Goal: Transaction & Acquisition: Purchase product/service

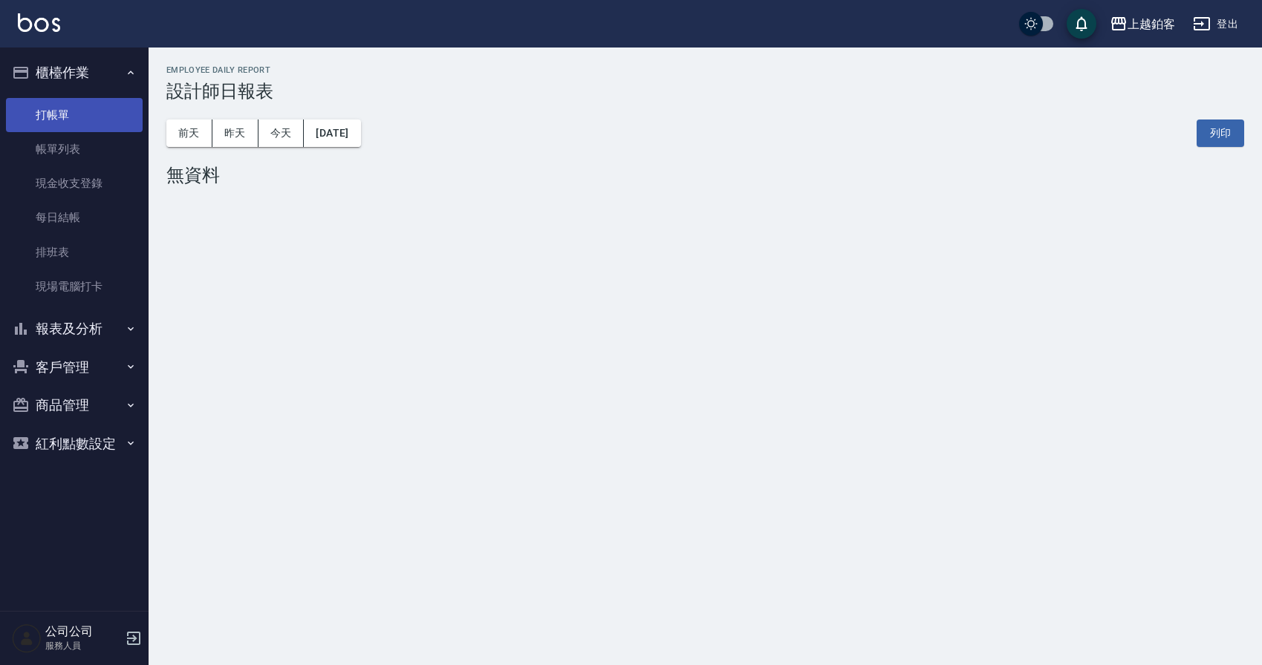
click at [86, 126] on link "打帳單" at bounding box center [74, 115] width 137 height 34
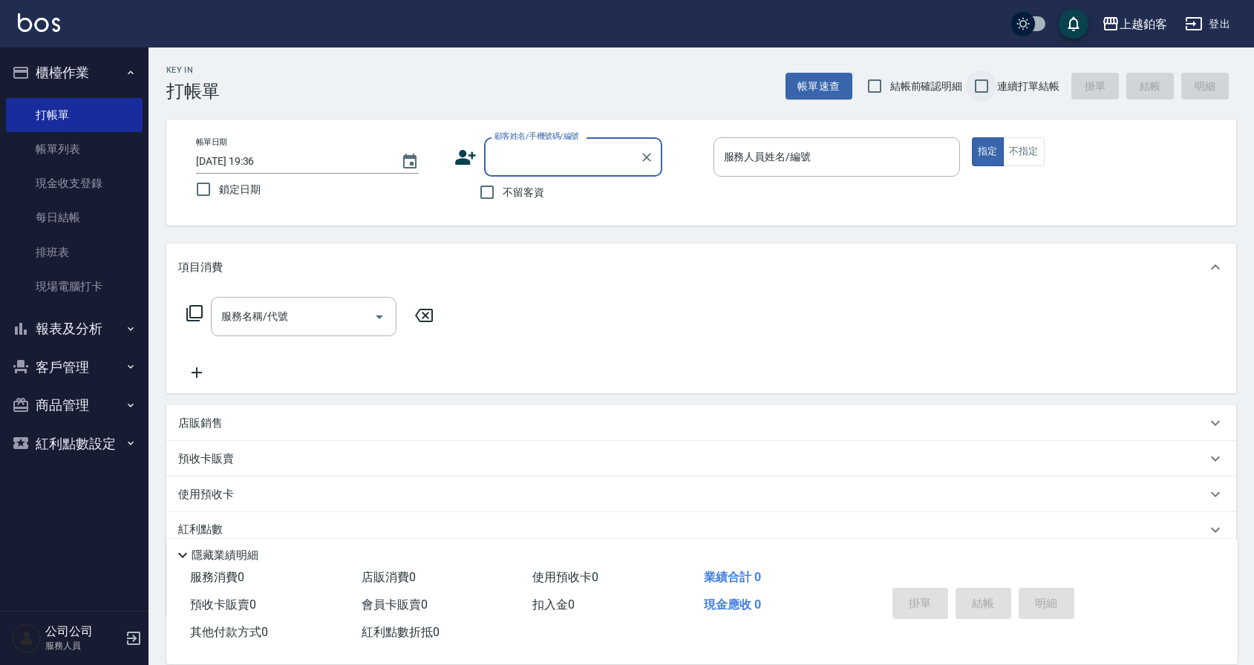
click at [989, 87] on input "連續打單結帳" at bounding box center [981, 86] width 31 height 31
checkbox input "true"
click at [212, 190] on input "鎖定日期" at bounding box center [203, 189] width 31 height 31
checkbox input "true"
click at [486, 188] on input "不留客資" at bounding box center [487, 192] width 31 height 31
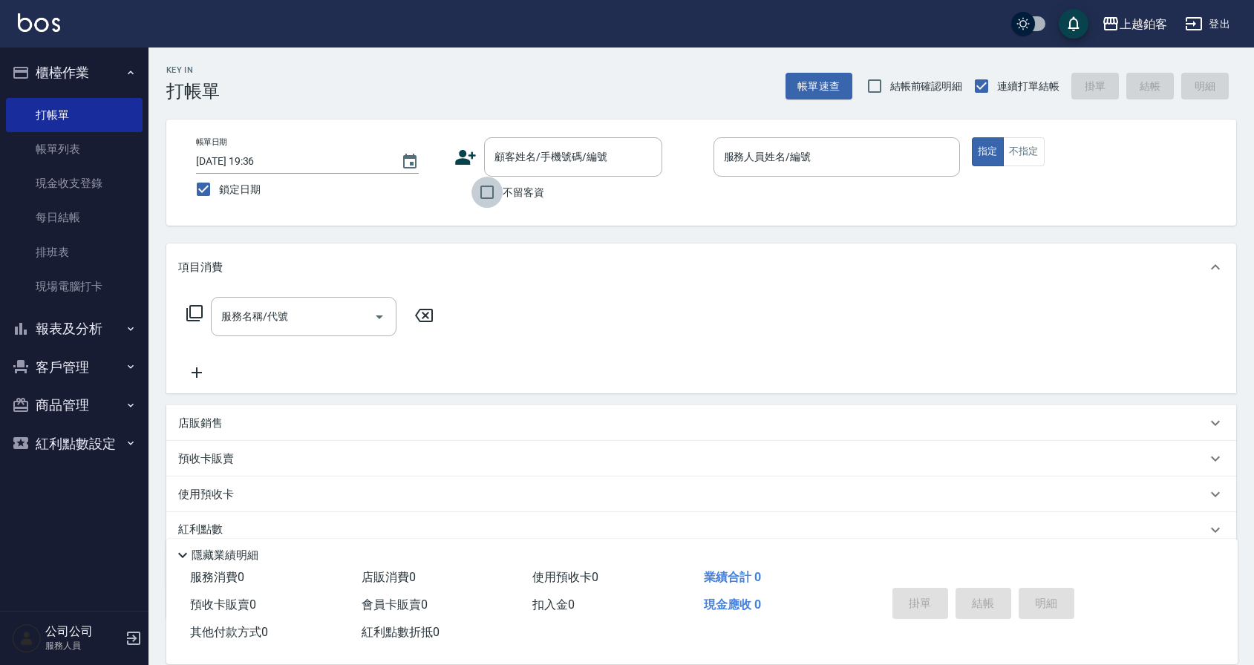
checkbox input "true"
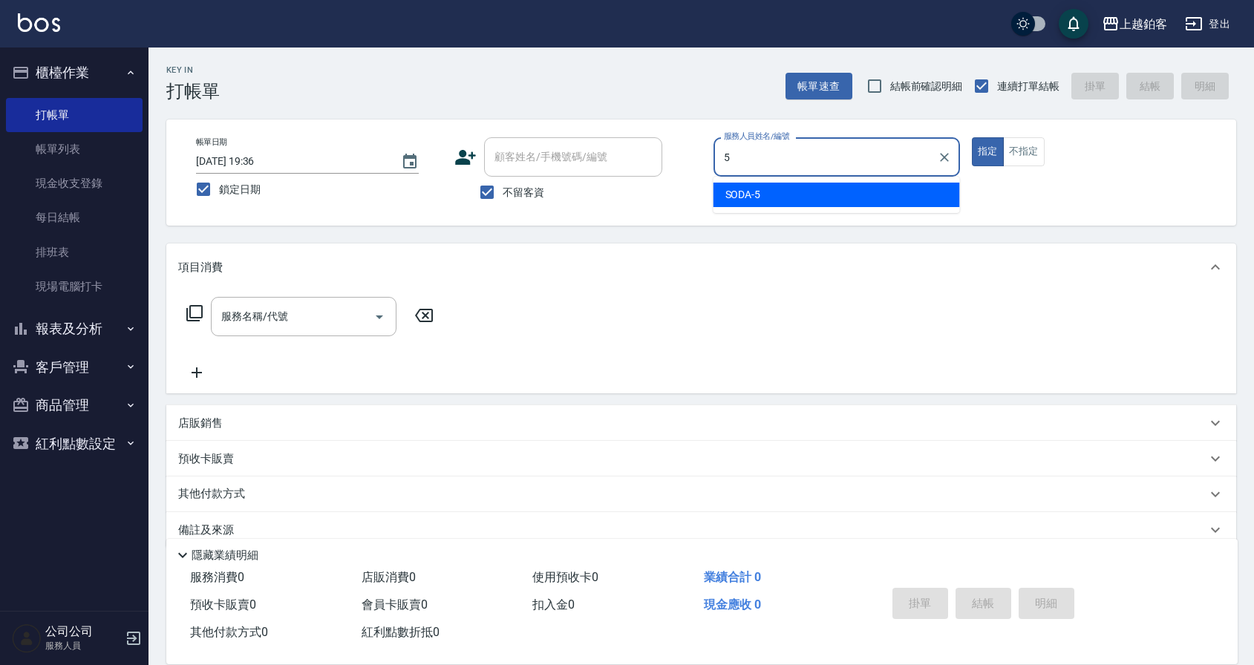
type input "SODA-5"
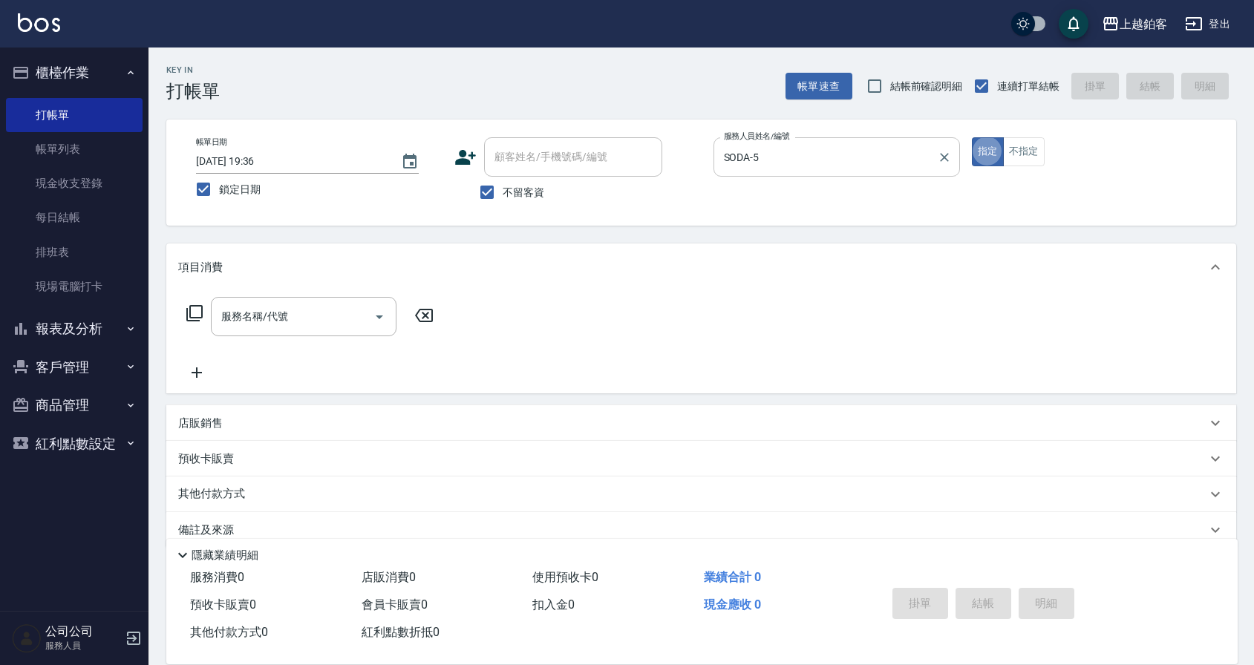
type button "true"
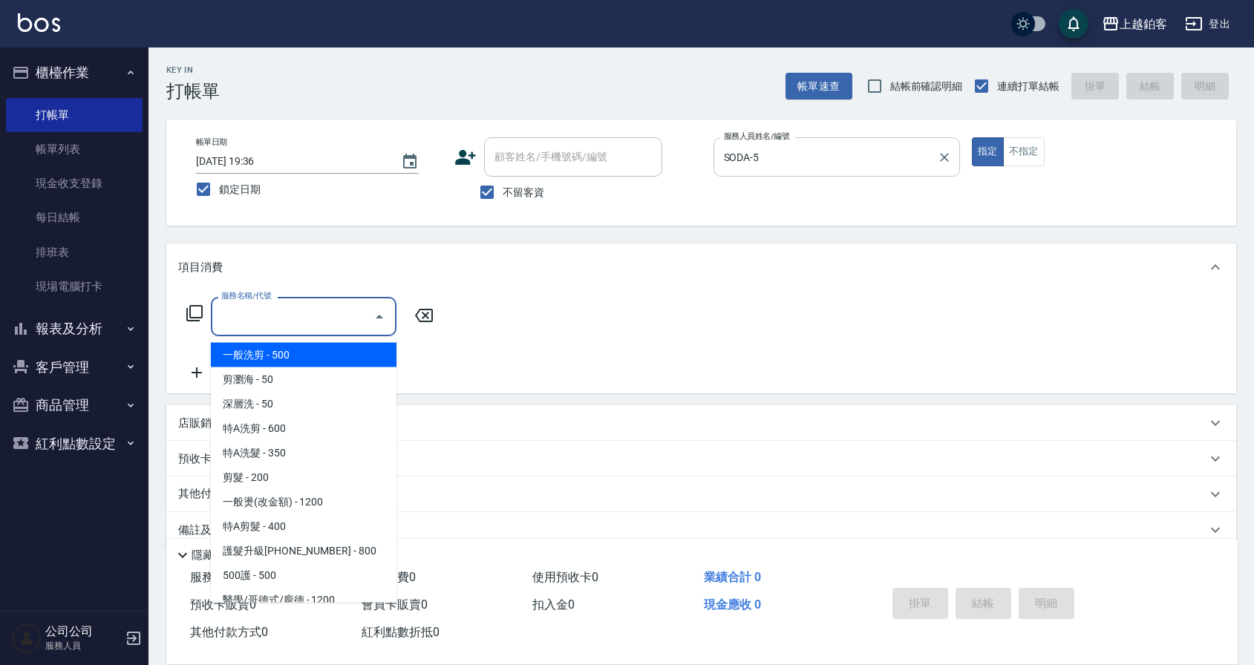
type input "一般洗剪(5)"
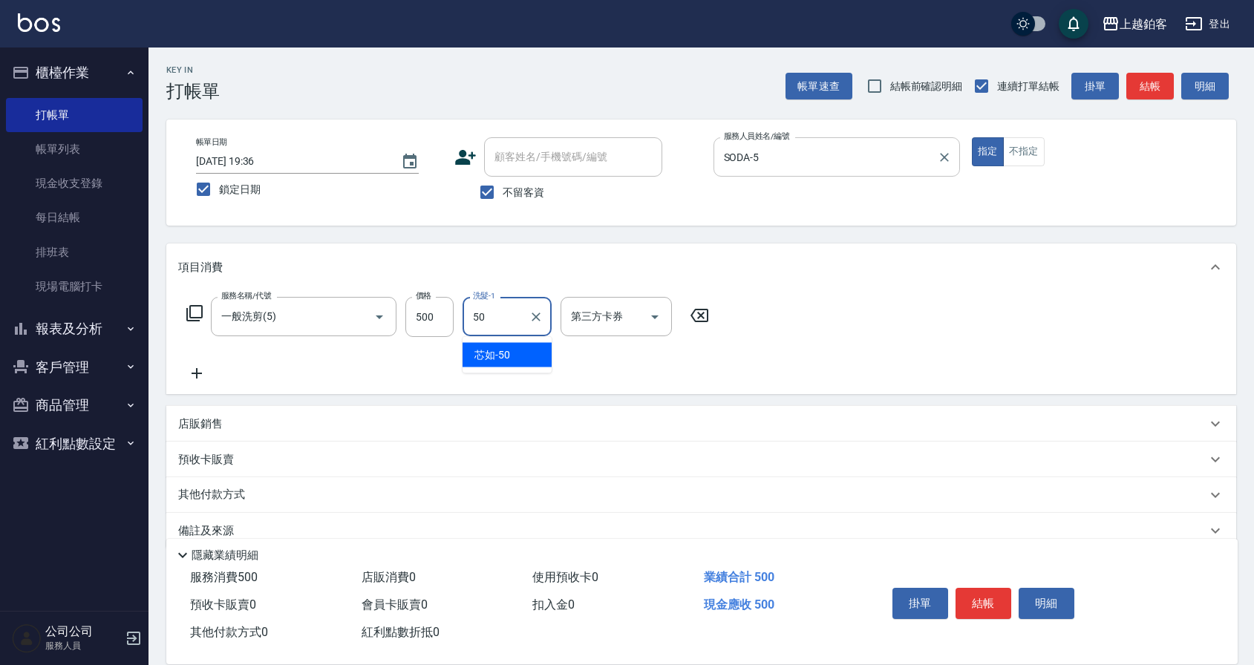
type input "芯如-50"
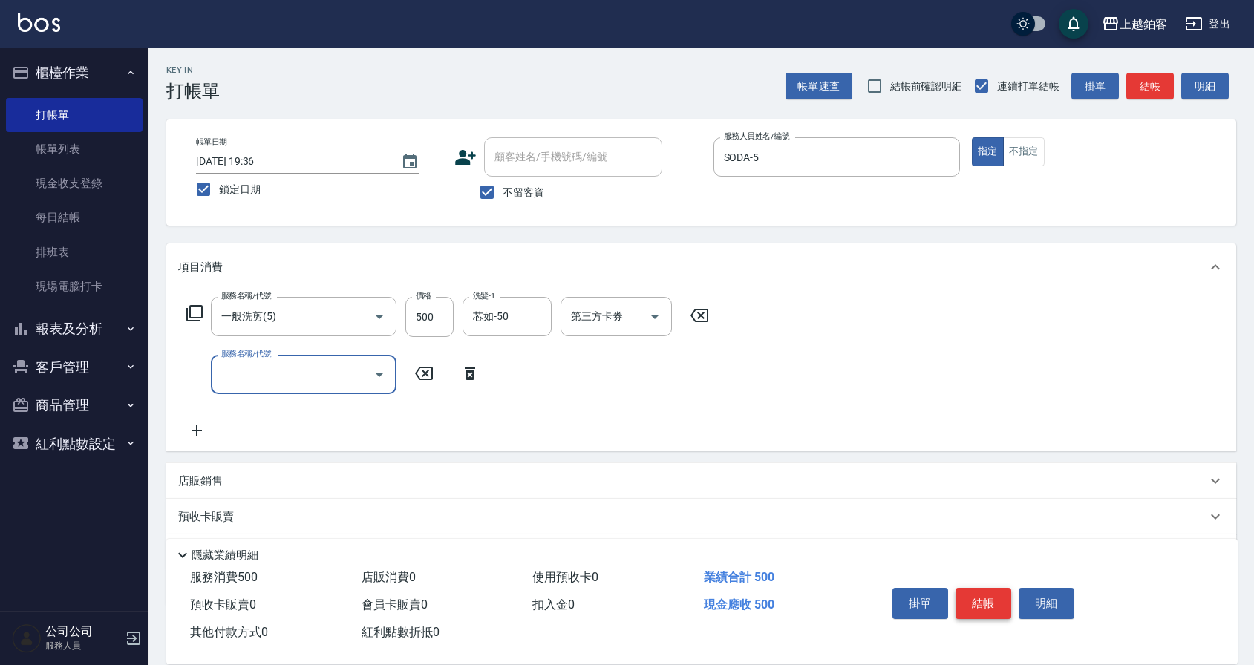
click at [996, 605] on button "結帳" at bounding box center [984, 603] width 56 height 31
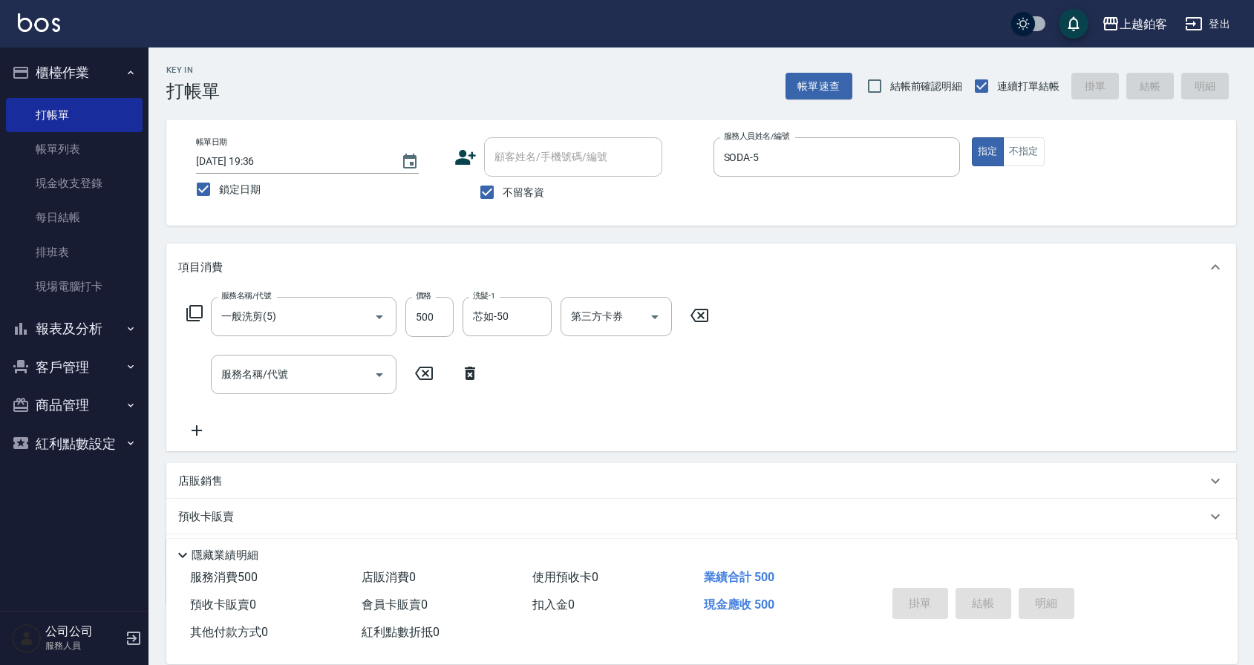
scroll to position [8, 0]
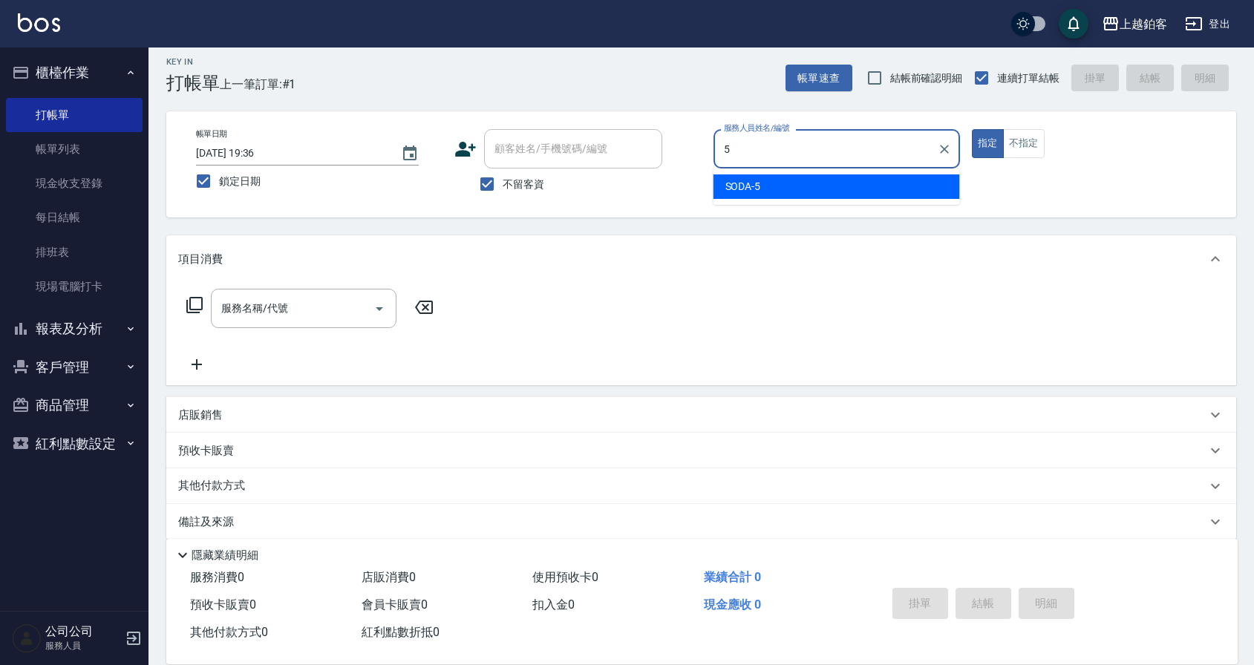
type input "SODA-5"
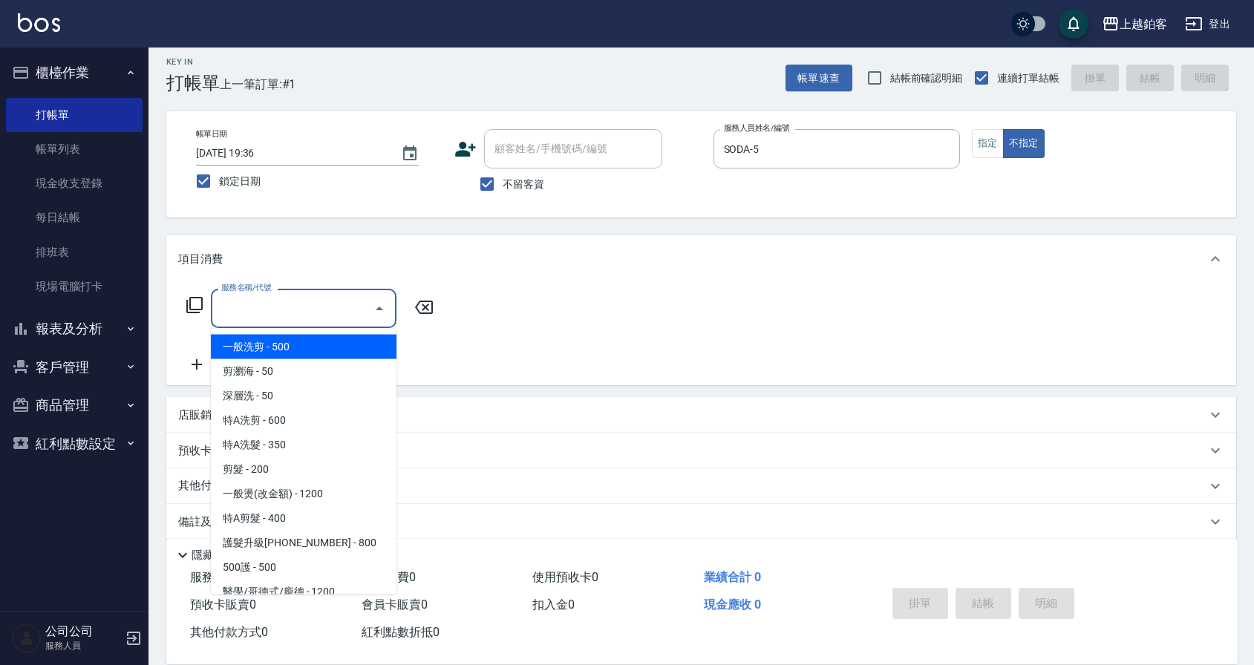
type input "一般洗剪(5)"
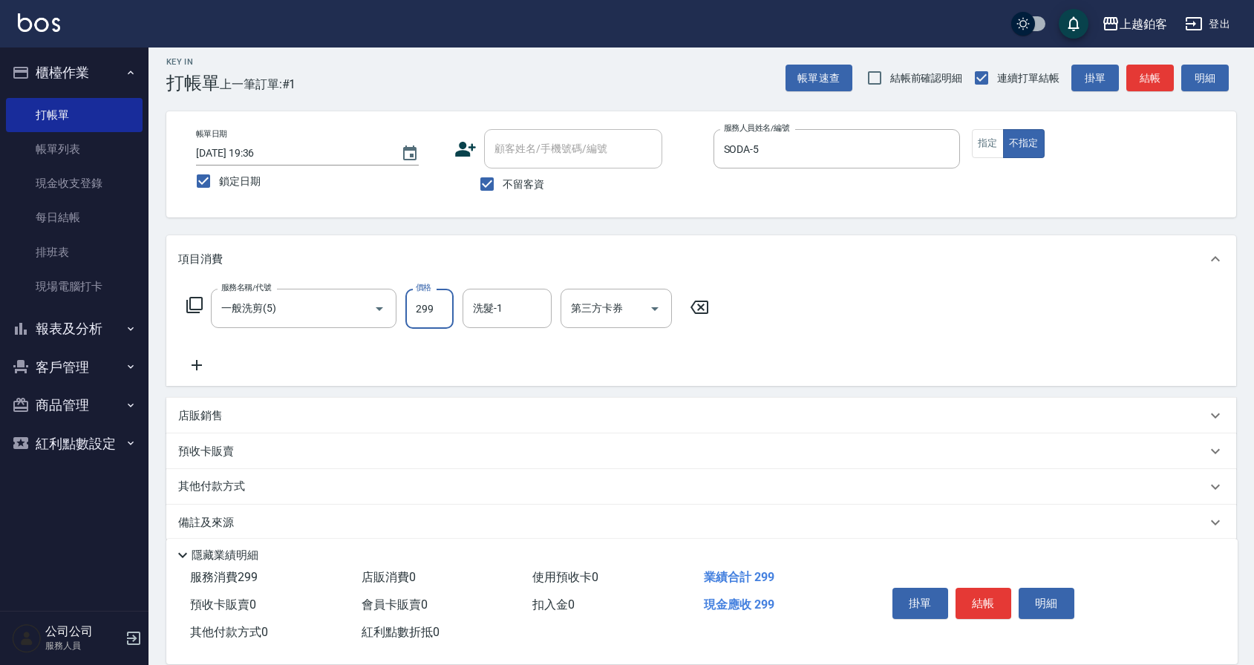
type input "299"
type input "哲南-44"
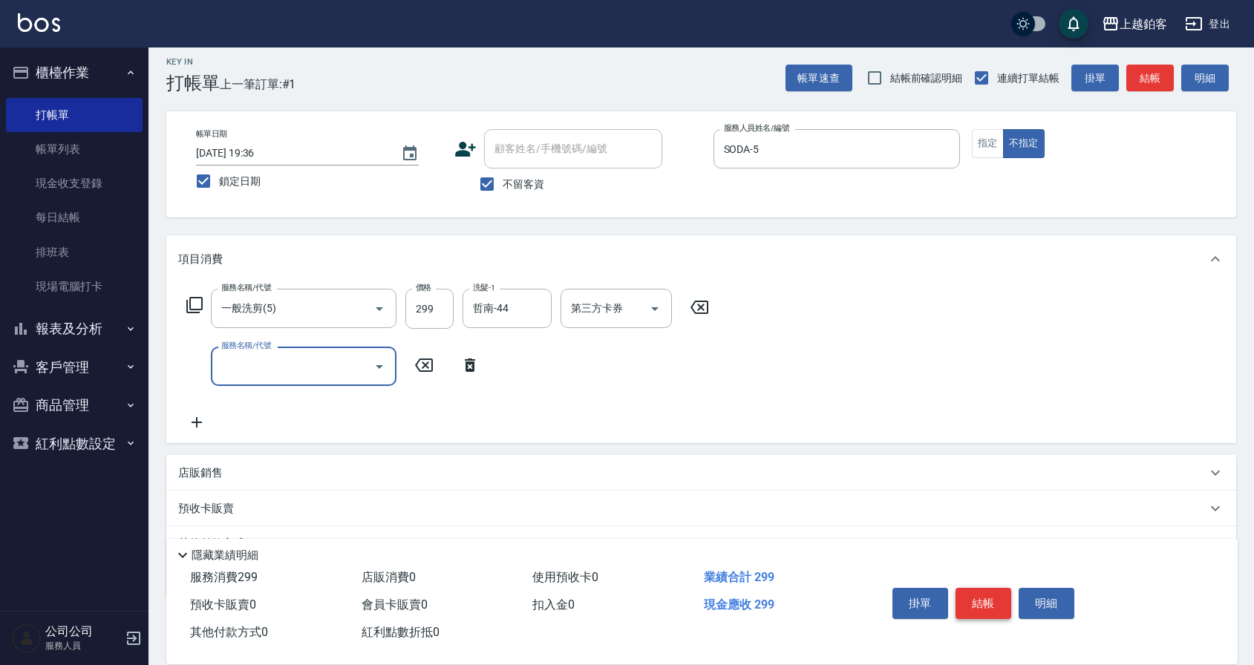
click at [989, 595] on button "結帳" at bounding box center [984, 603] width 56 height 31
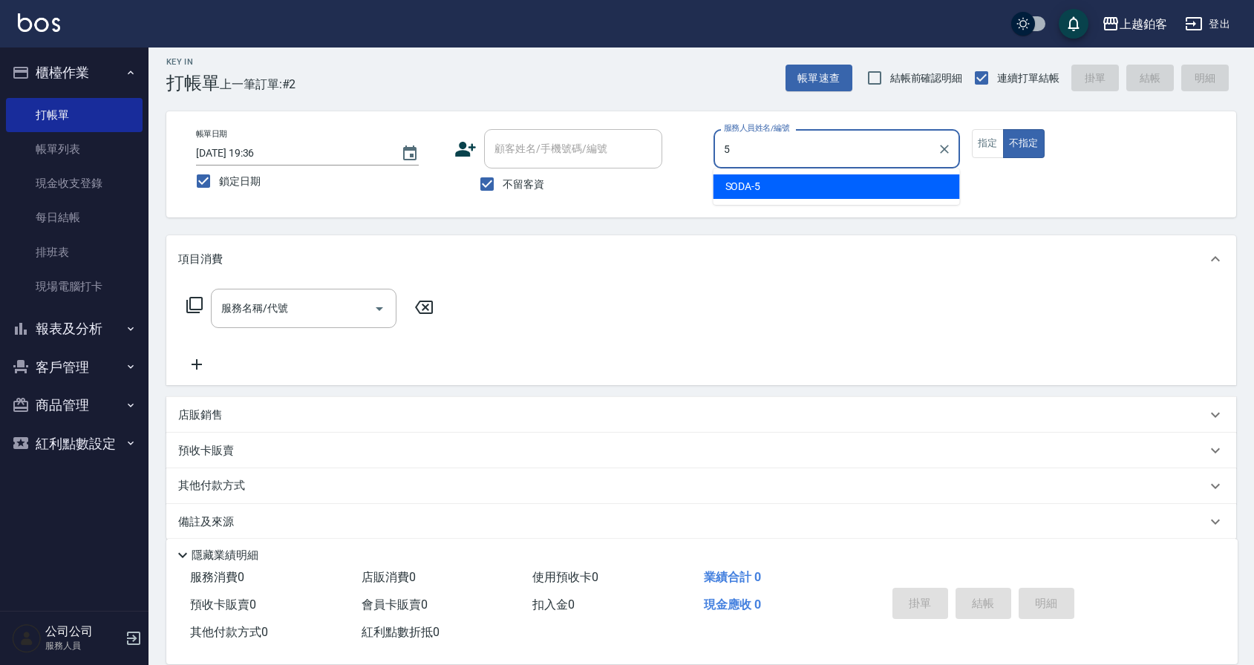
type input "SODA-5"
type button "false"
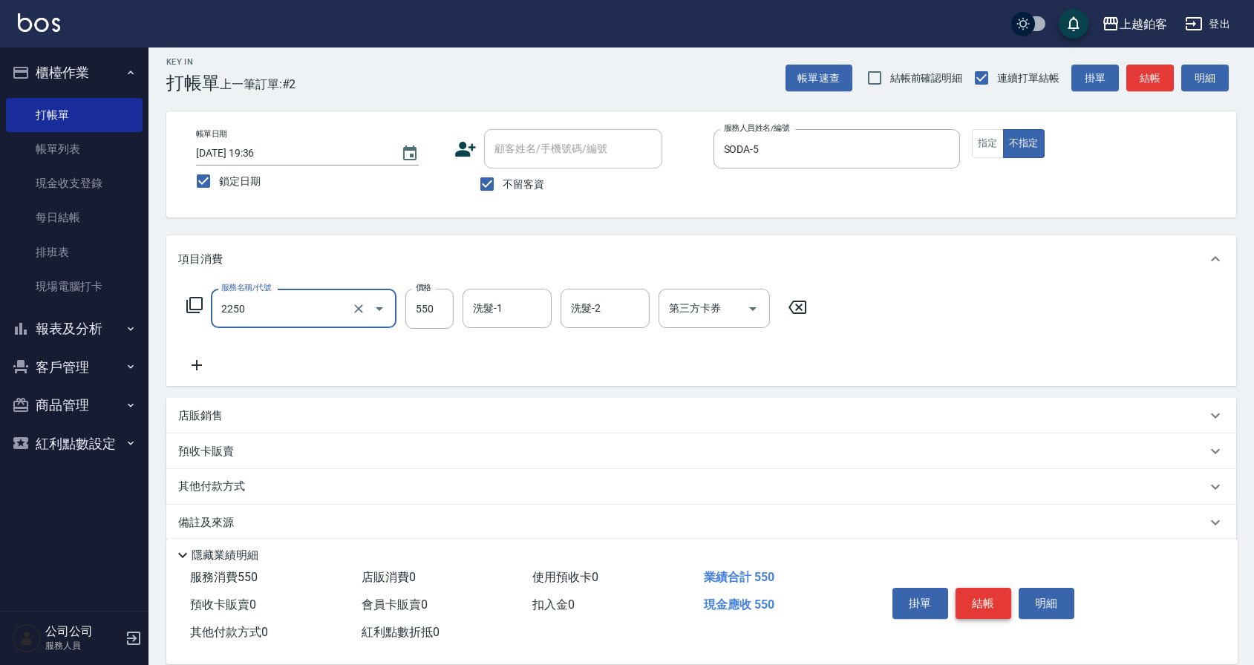
type input "B剪髮套餐(2250)"
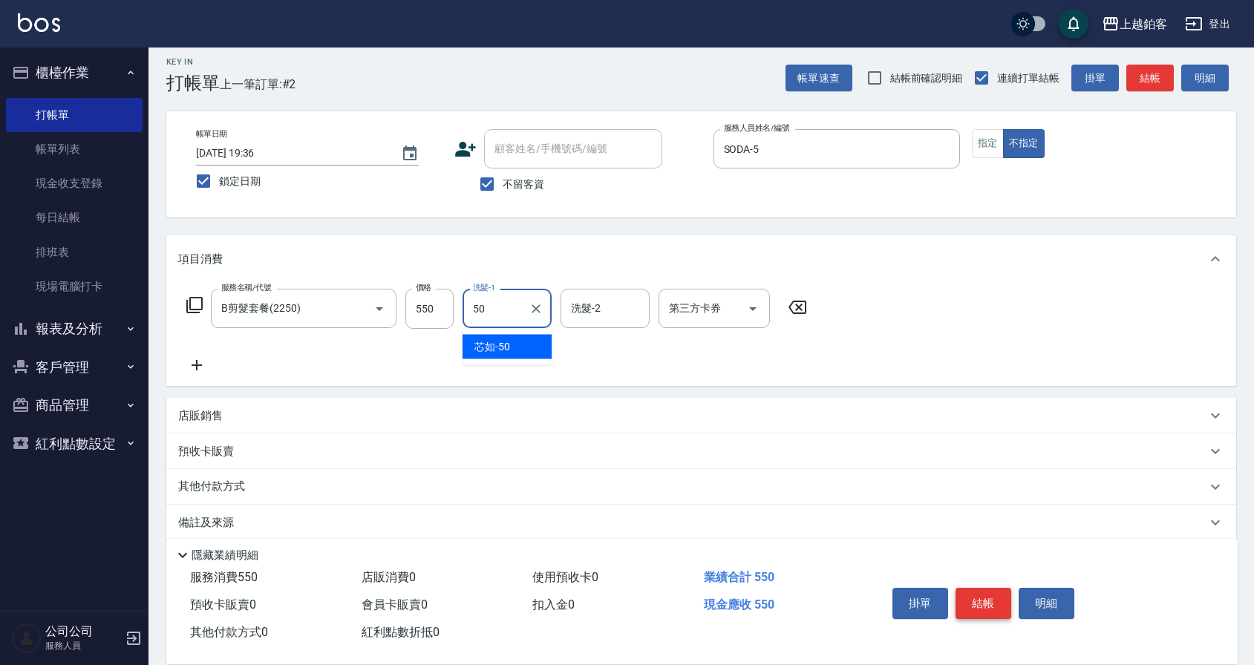
type input "芯如-50"
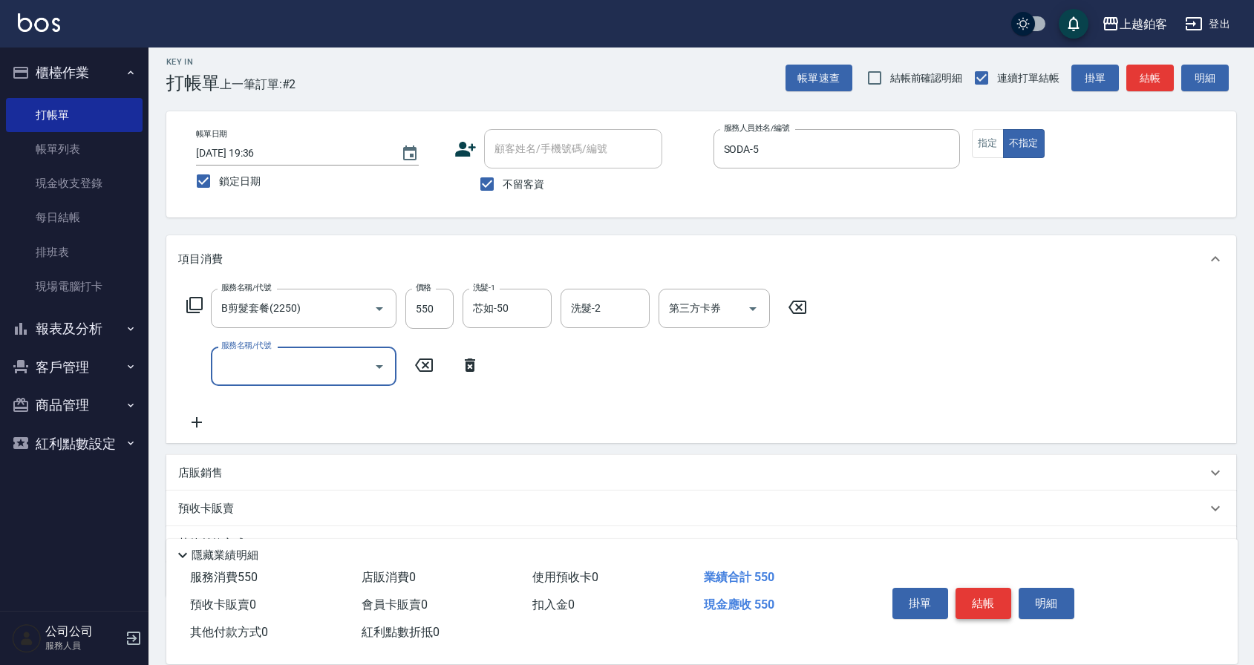
click at [995, 595] on button "結帳" at bounding box center [984, 603] width 56 height 31
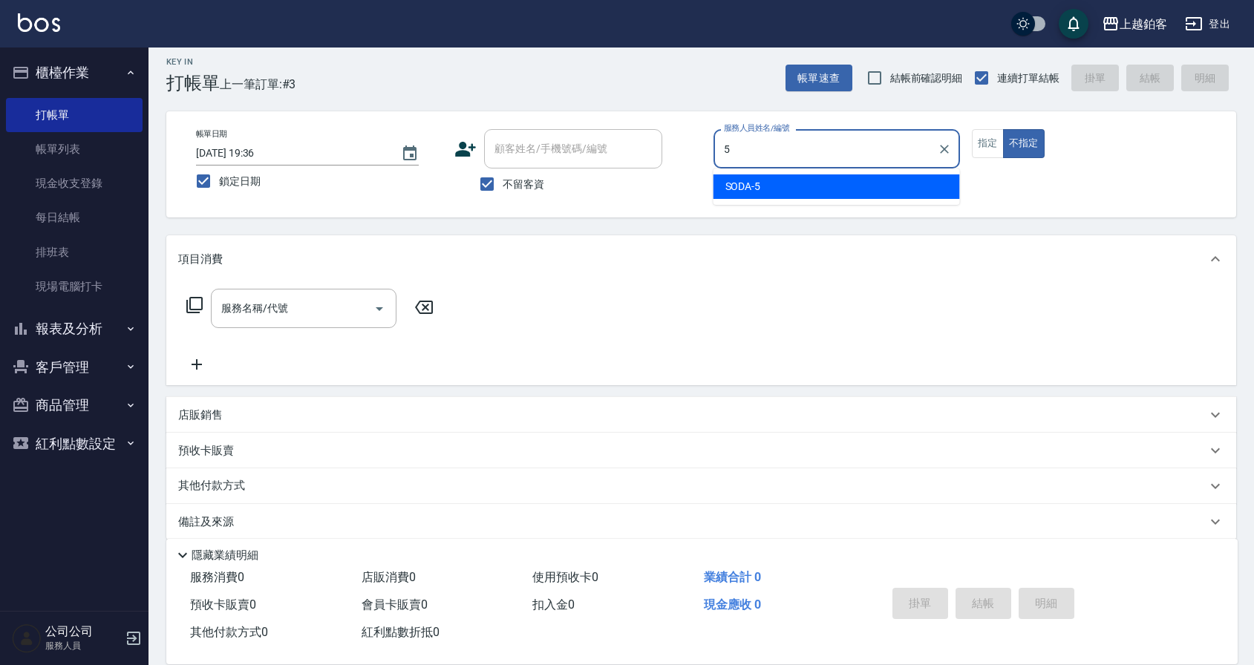
type input "SODA-5"
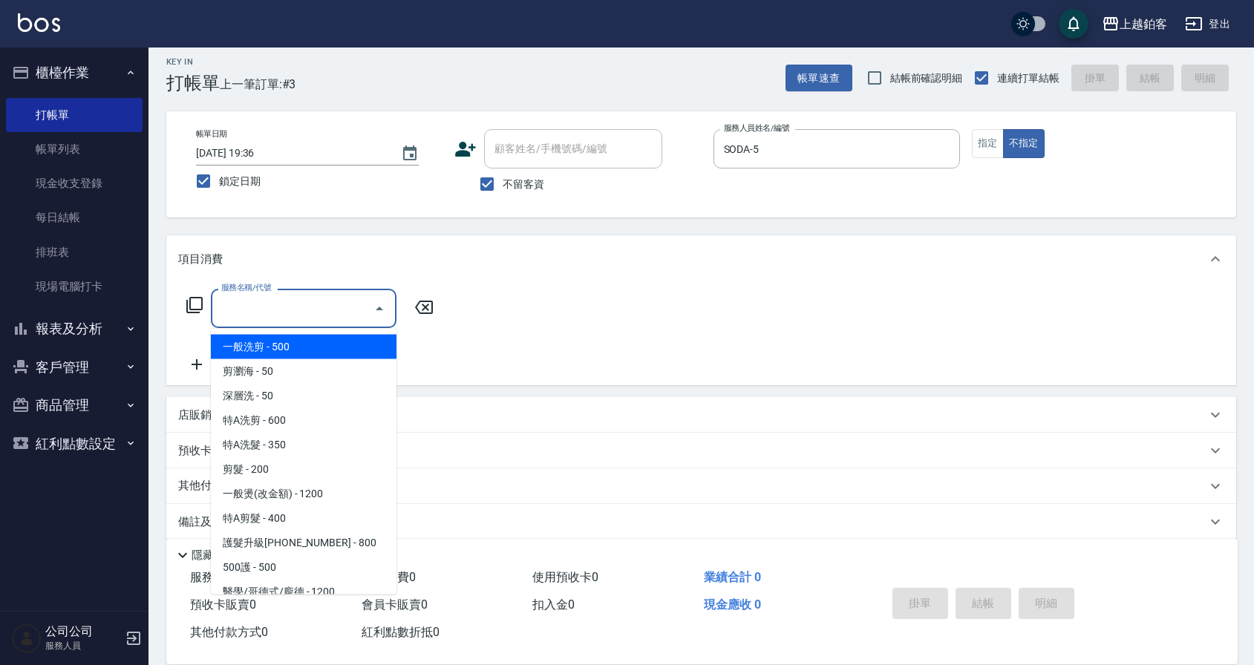
type input "一般洗剪(5)"
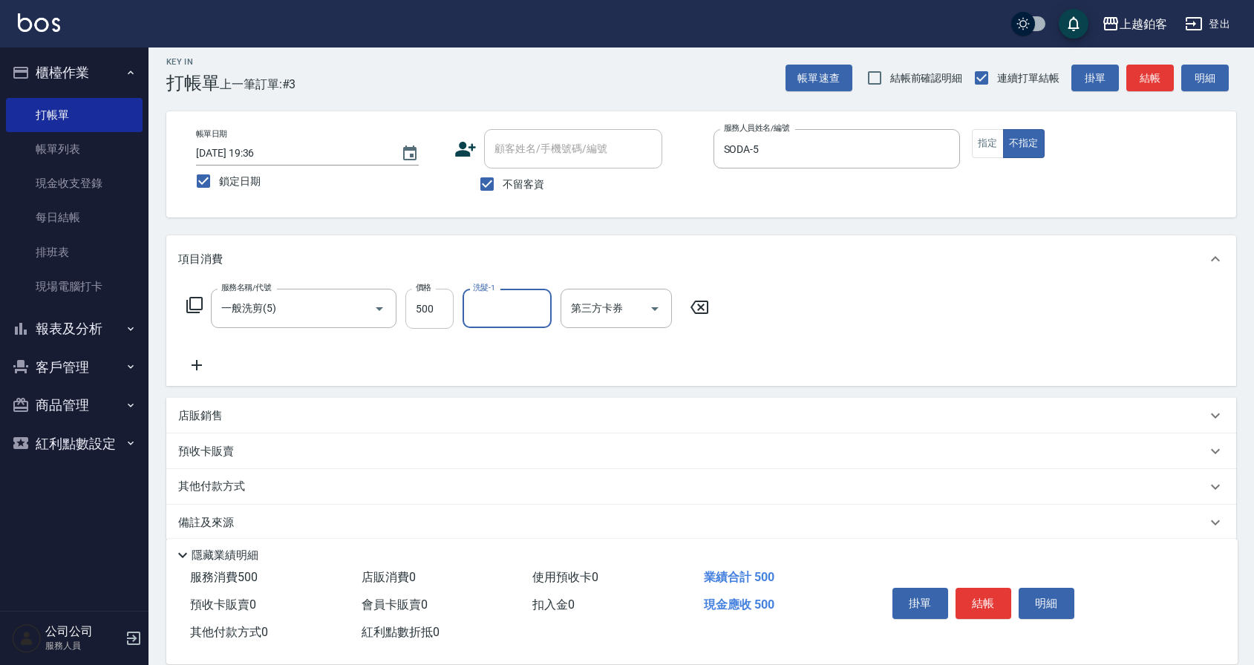
click at [430, 305] on input "500" at bounding box center [430, 309] width 48 height 40
type input "299"
type input "芯如-50"
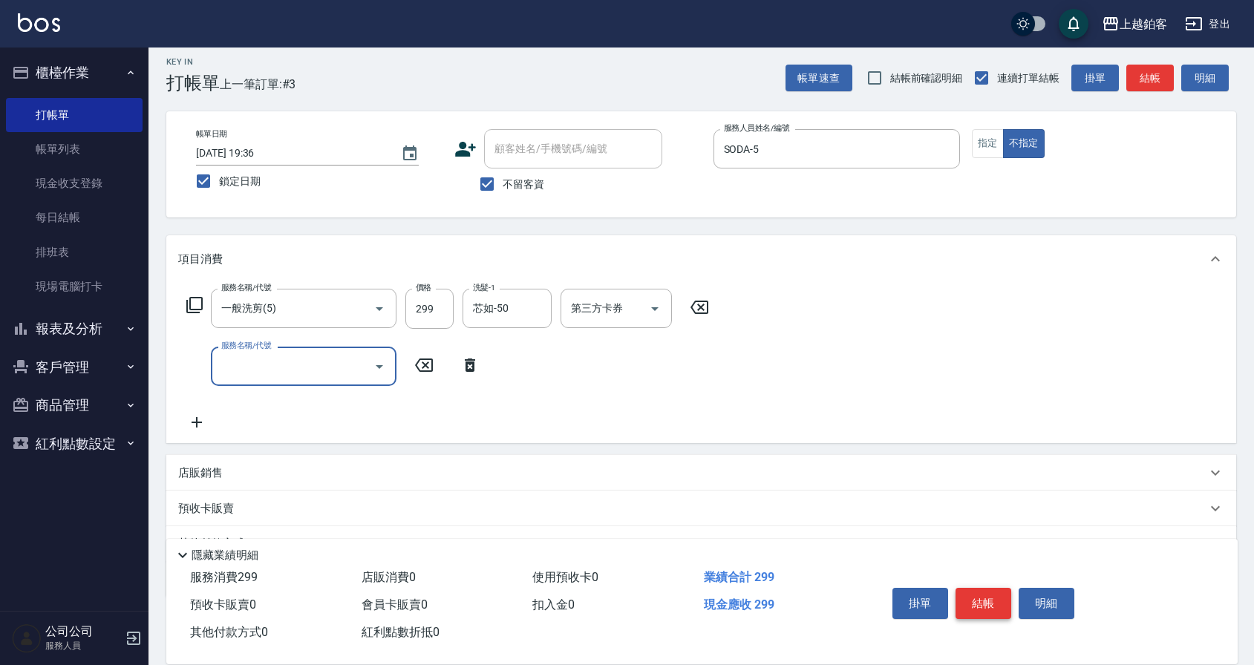
click at [974, 599] on button "結帳" at bounding box center [984, 603] width 56 height 31
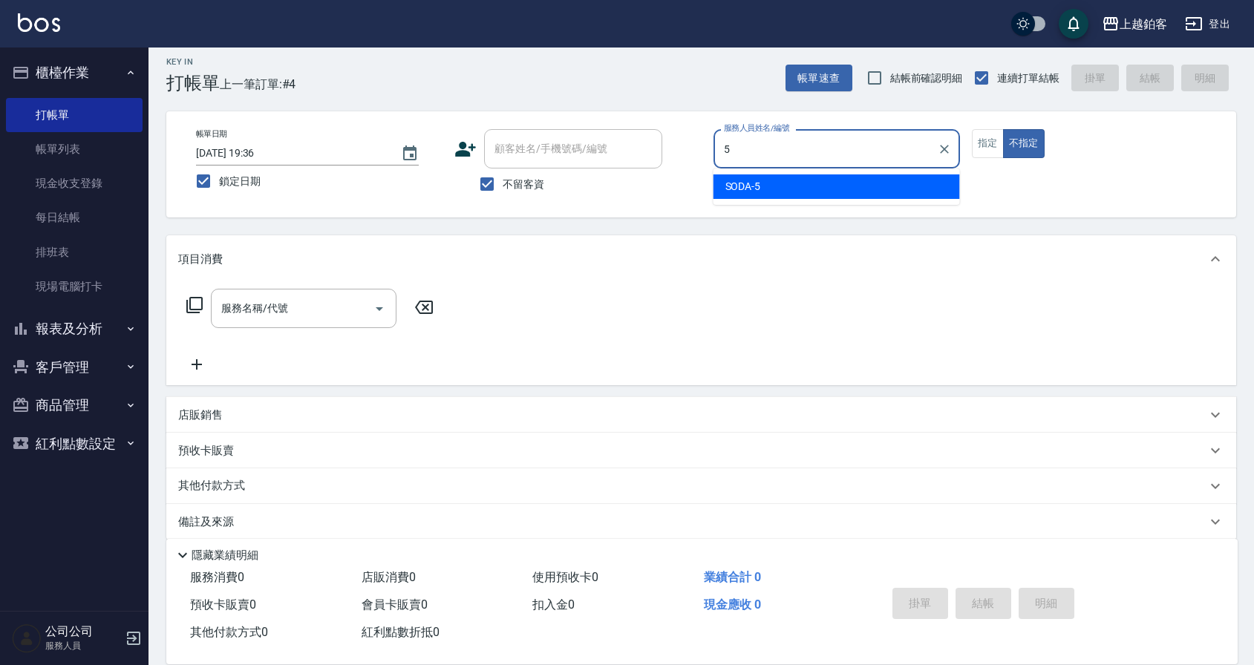
type input "SODA-5"
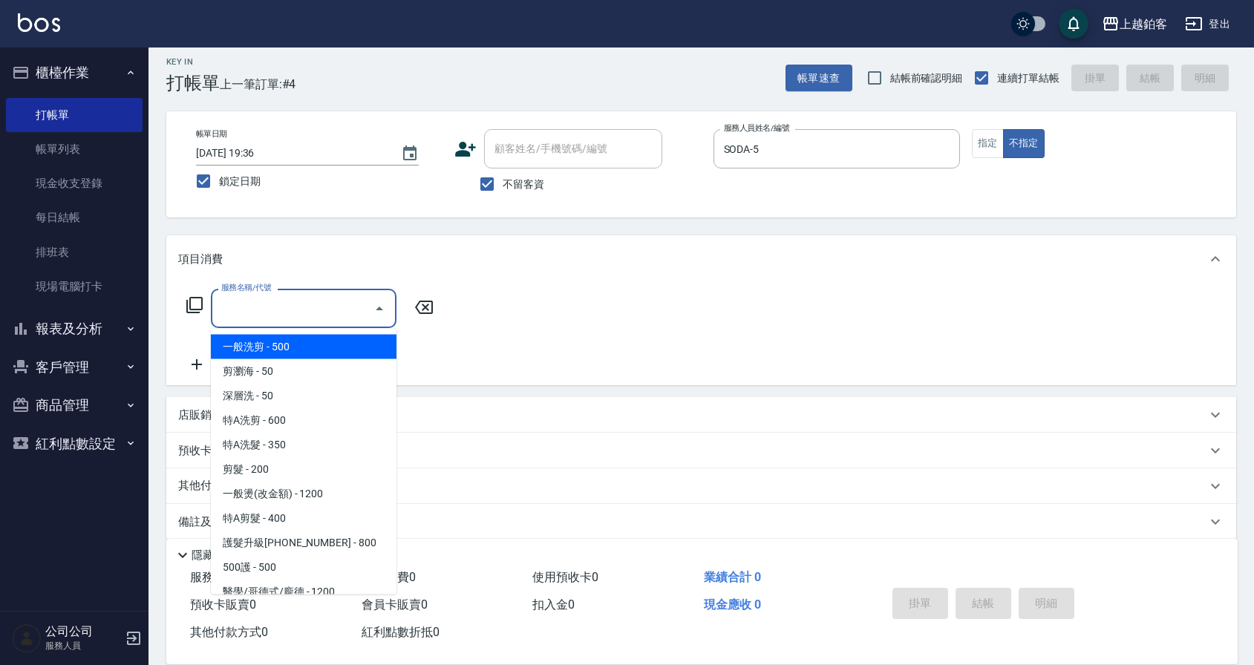
type input "一般洗剪(5)"
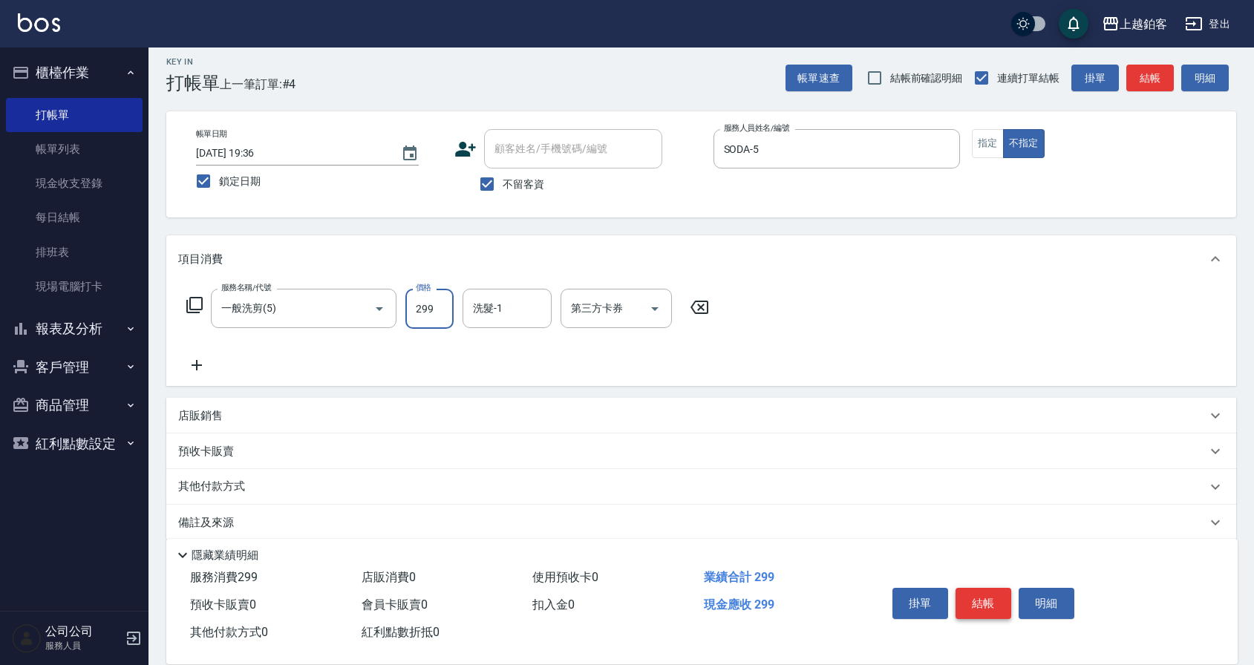
type input "299"
type input "芯如-50"
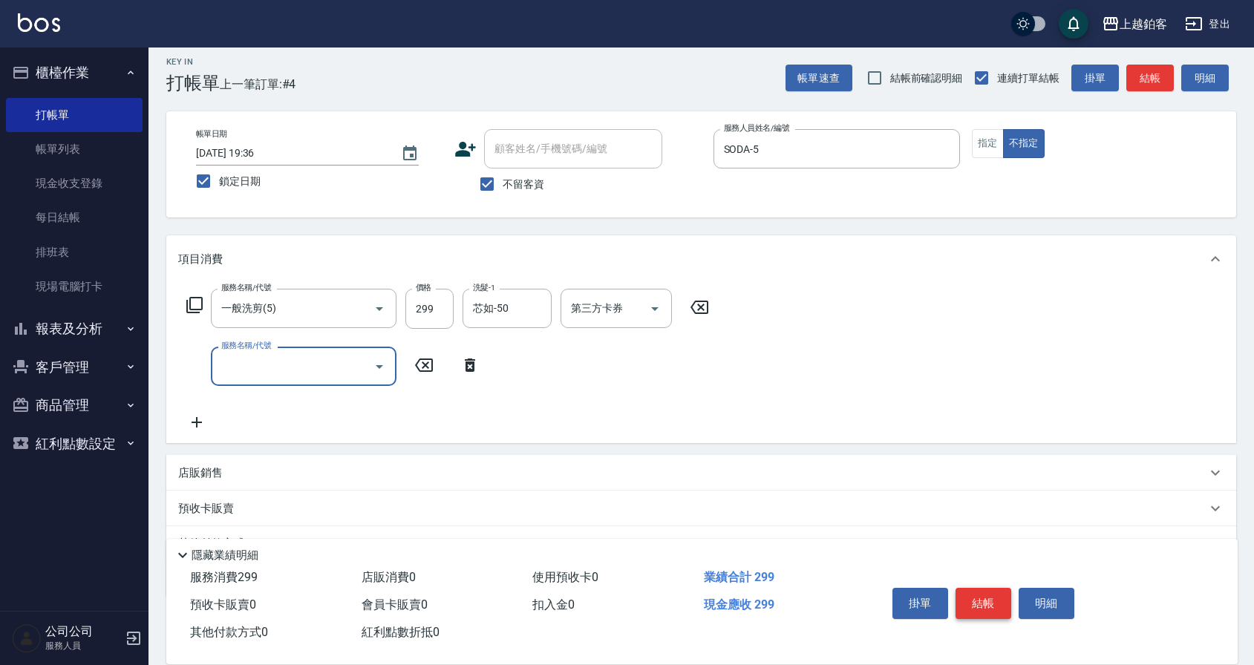
click at [976, 595] on button "結帳" at bounding box center [984, 603] width 56 height 31
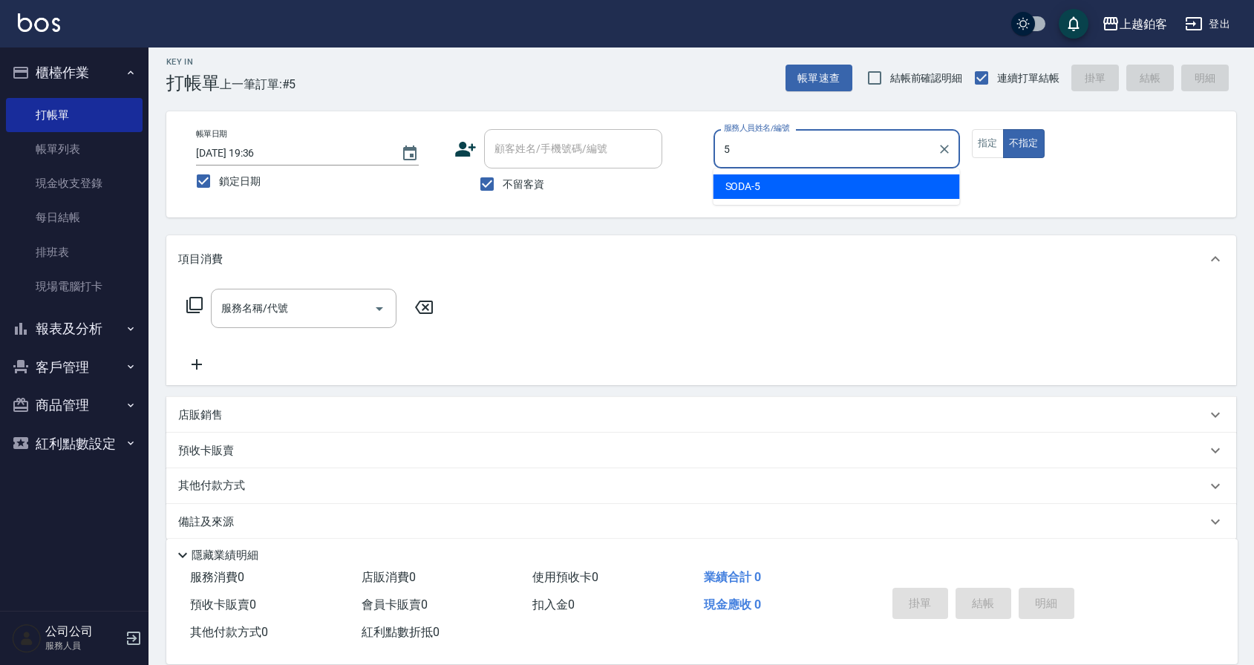
type input "SODA-5"
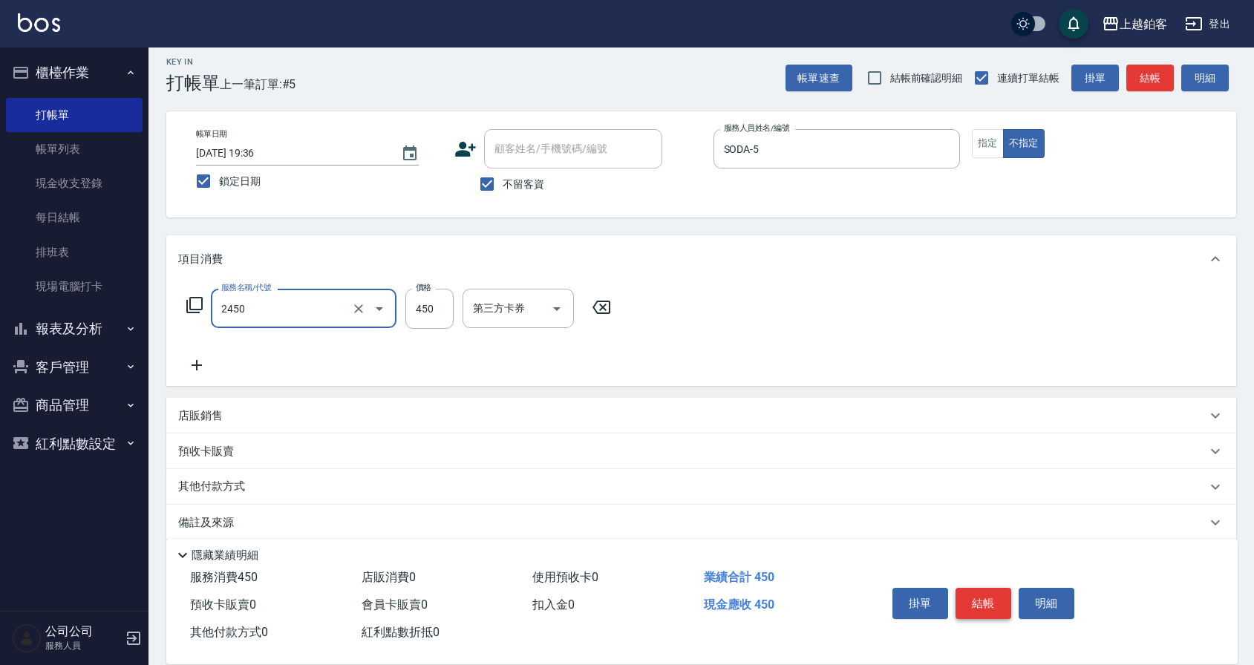
type input "C剪髮套餐(2450)"
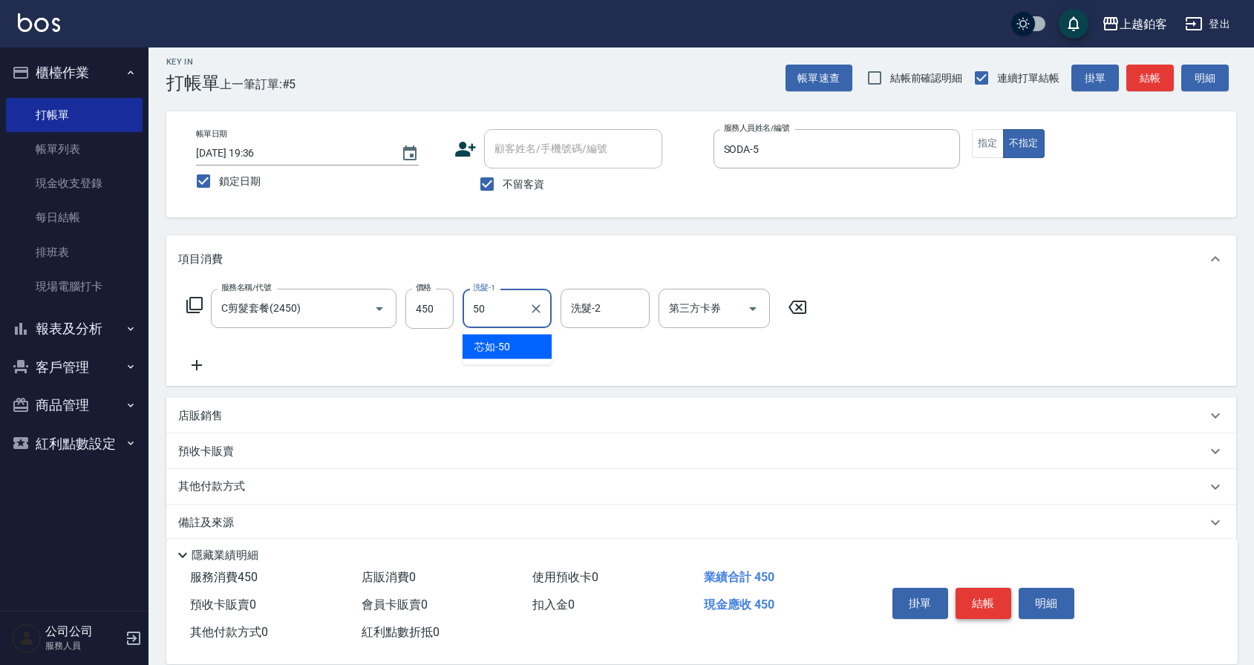
type input "芯如-50"
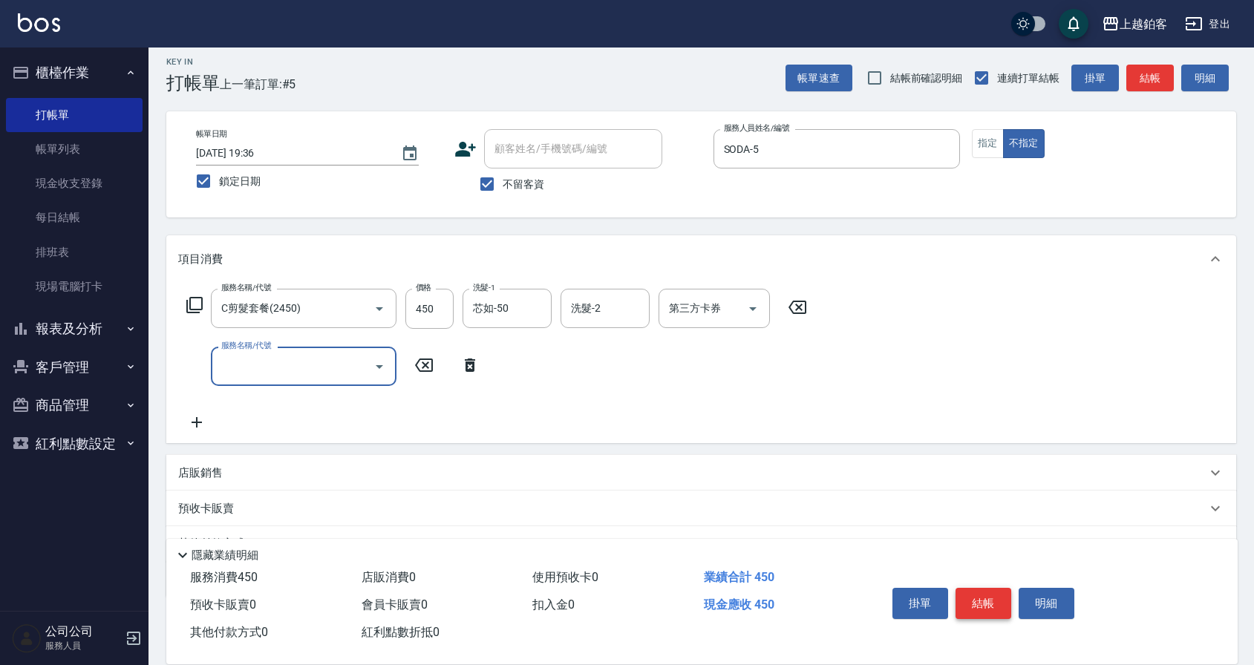
click at [969, 594] on button "結帳" at bounding box center [984, 603] width 56 height 31
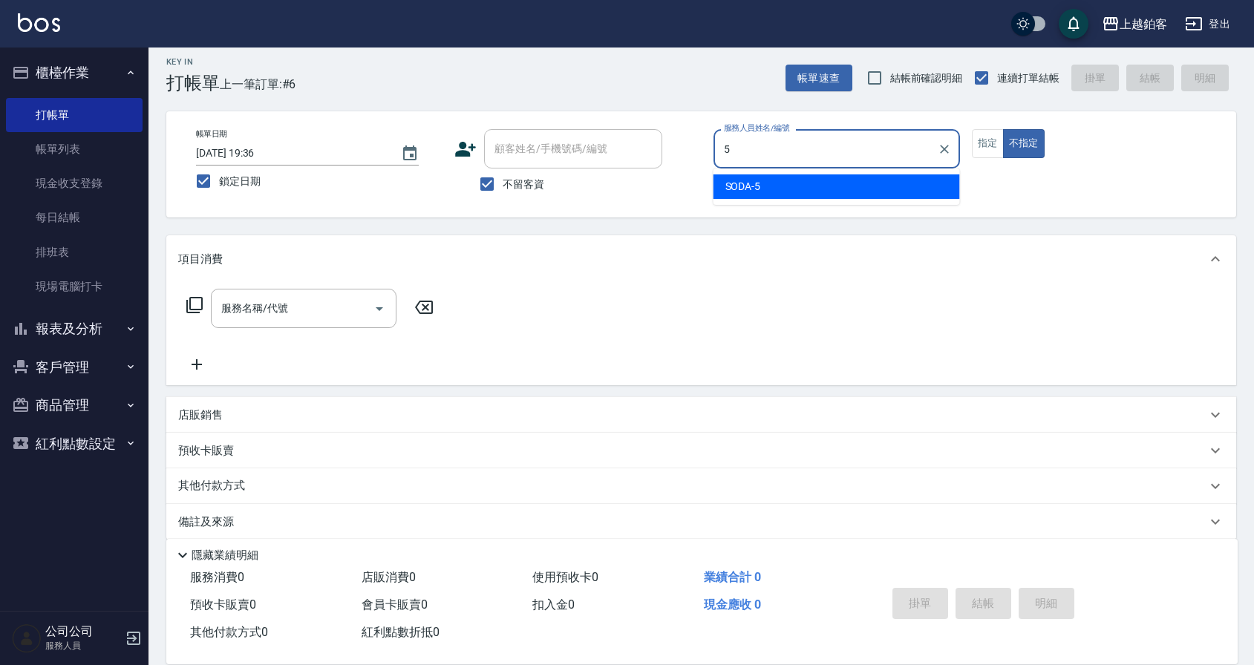
type input "SODA-5"
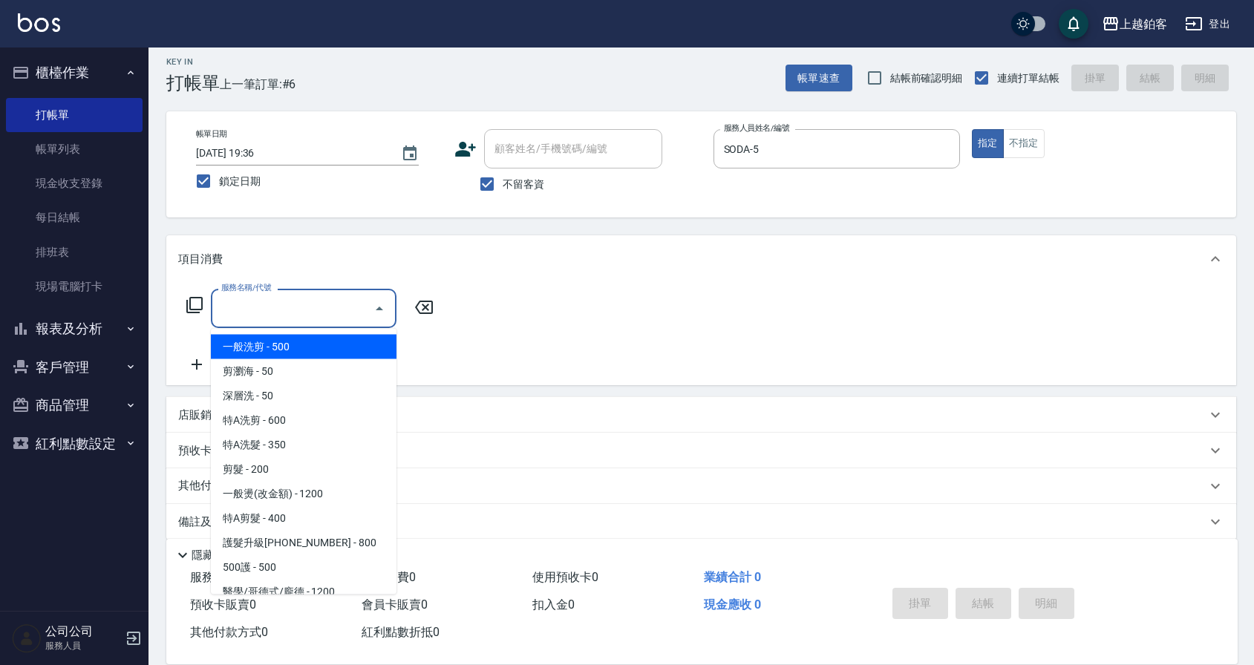
type input "一般洗剪(5)"
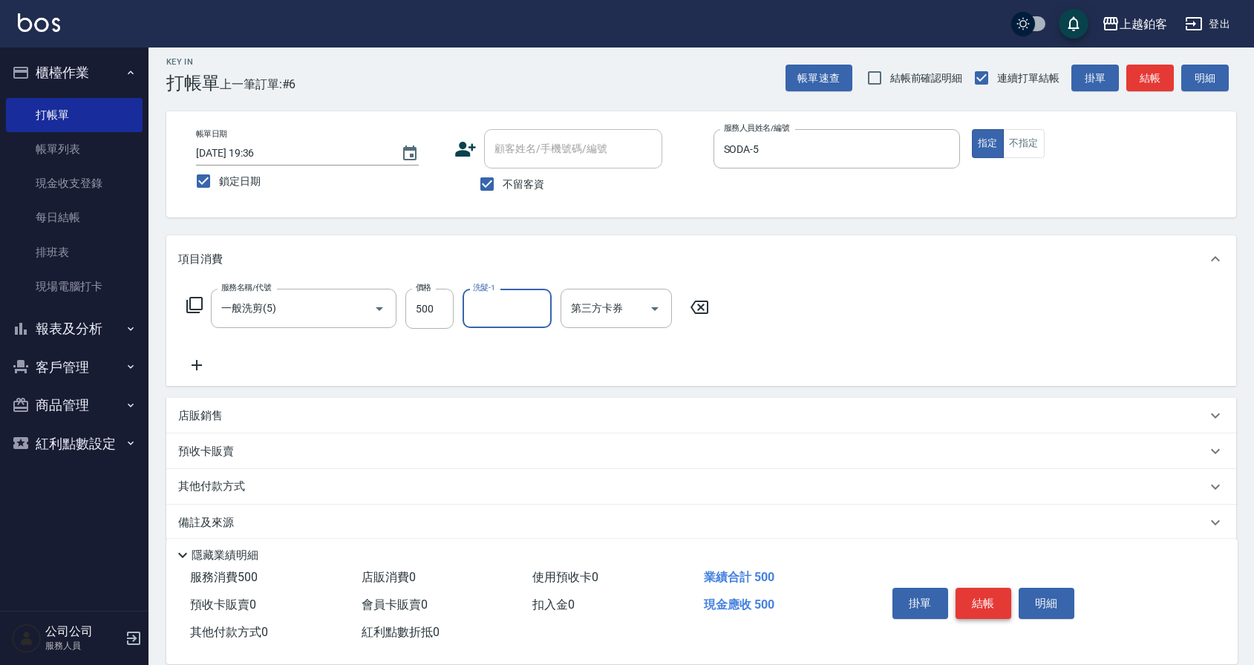
type input "4"
type input "芯如-50"
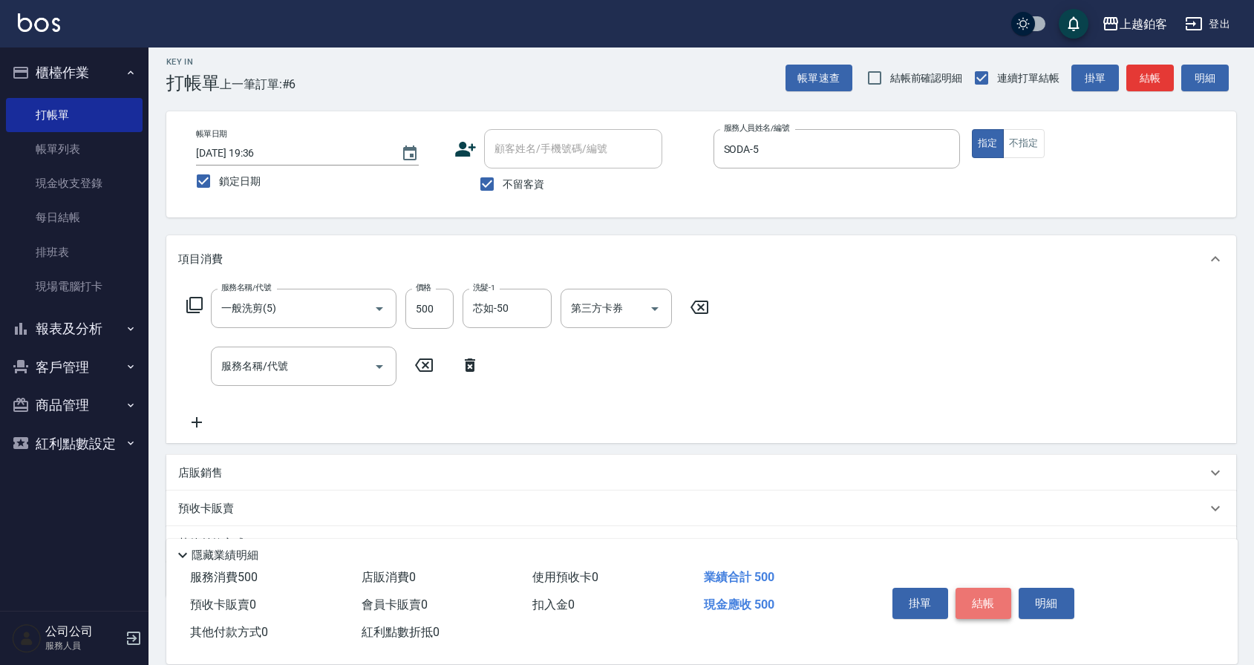
click at [963, 590] on button "結帳" at bounding box center [984, 603] width 56 height 31
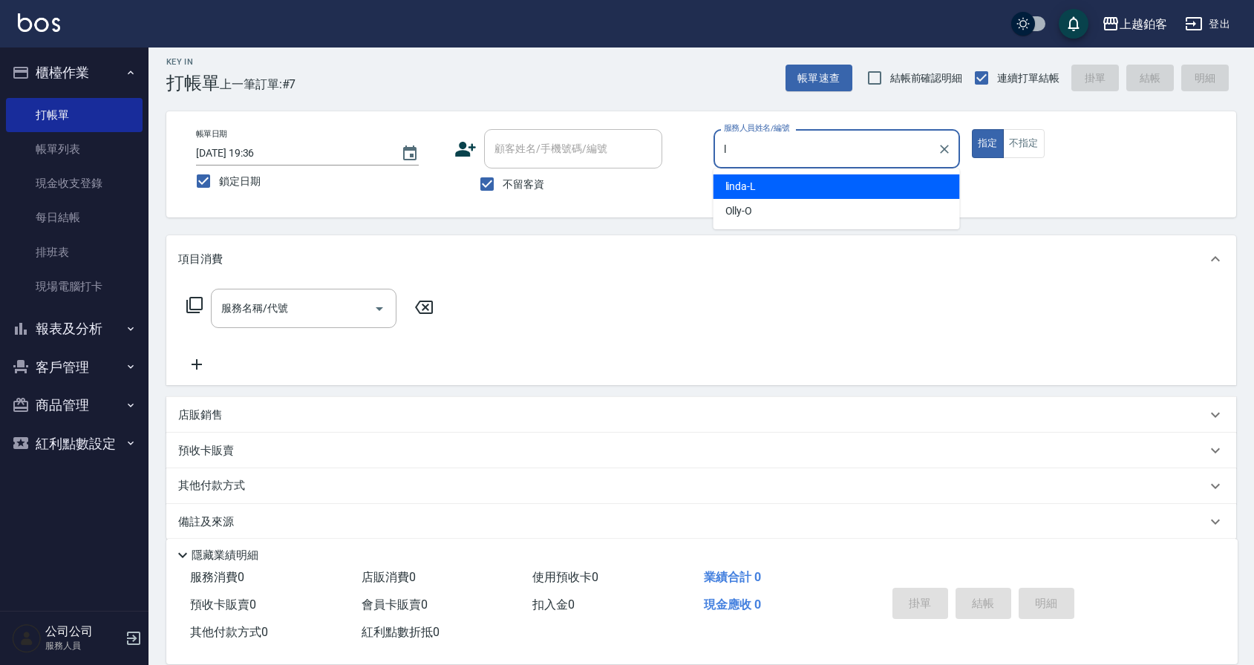
type input "linda-L"
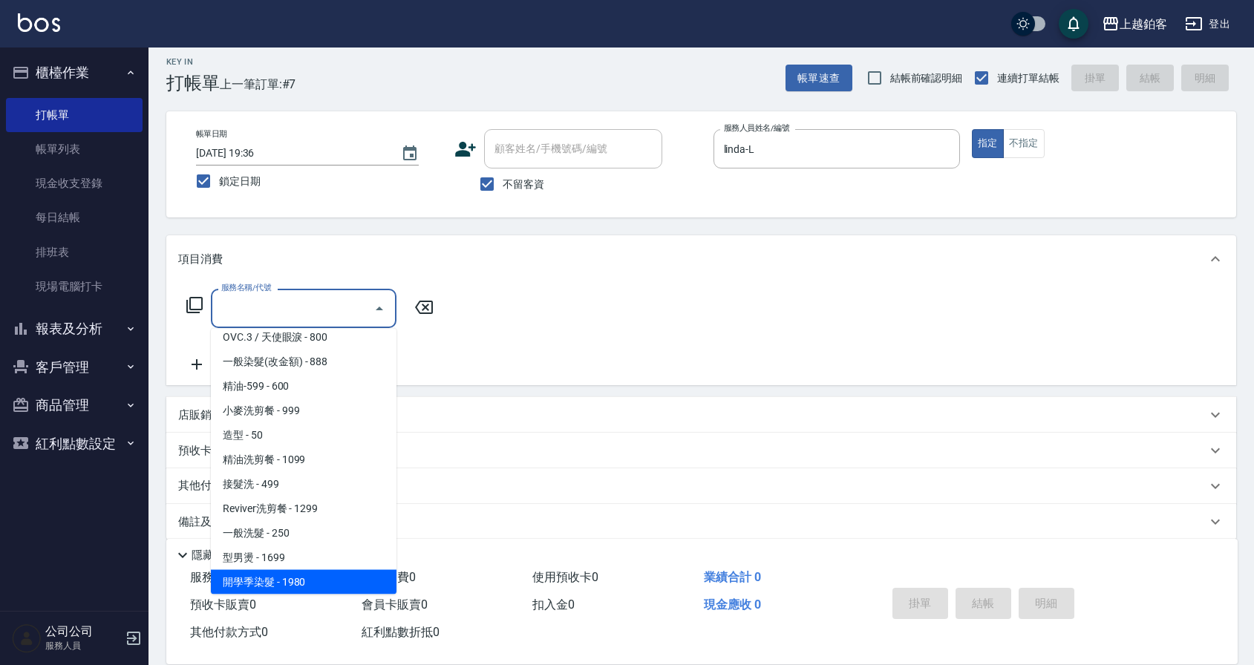
scroll to position [353, 0]
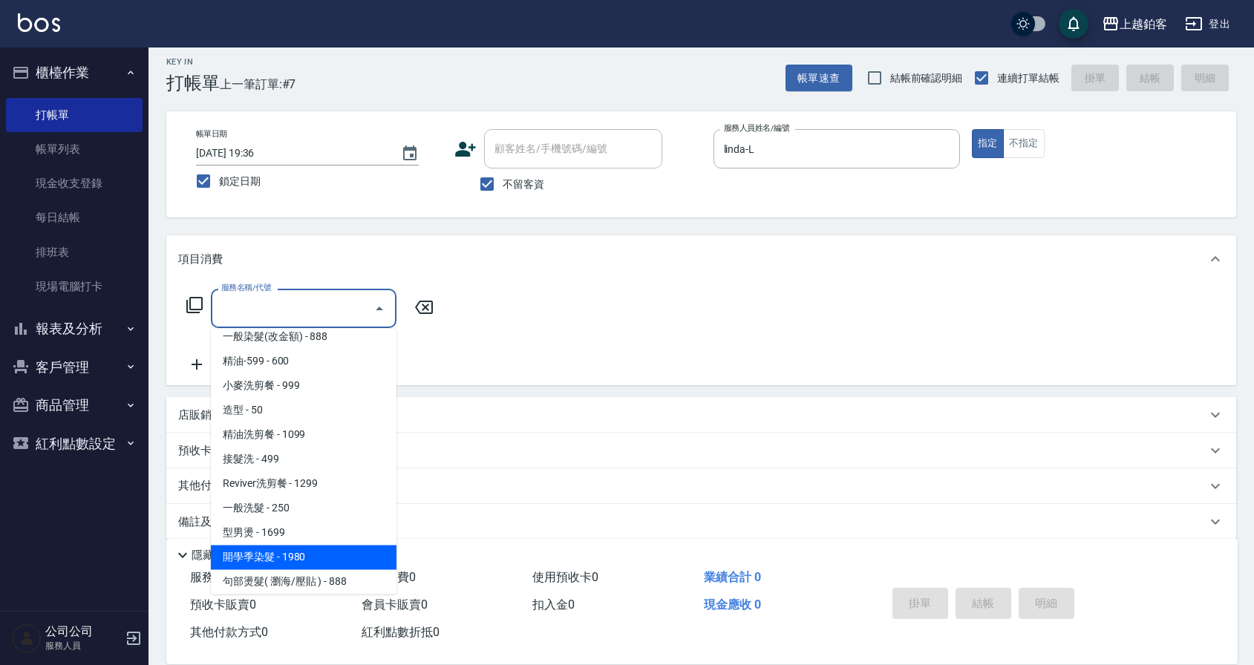
type input "開學季染髮(1980)"
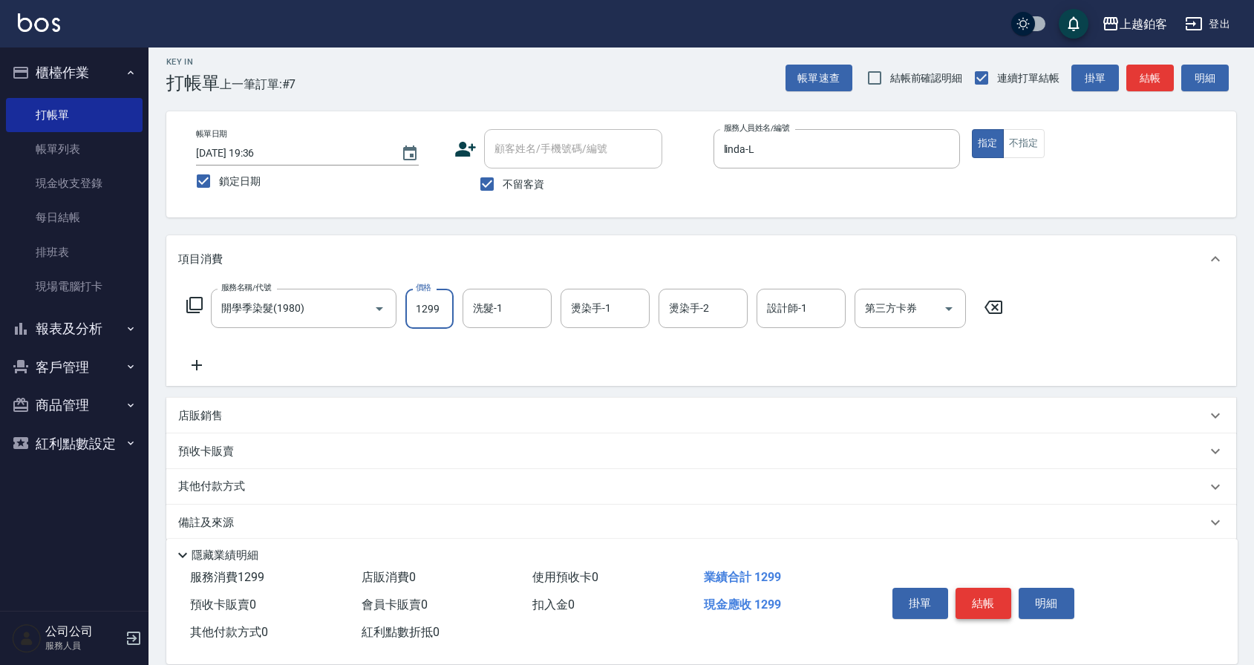
type input "1299"
type input "芯如-50"
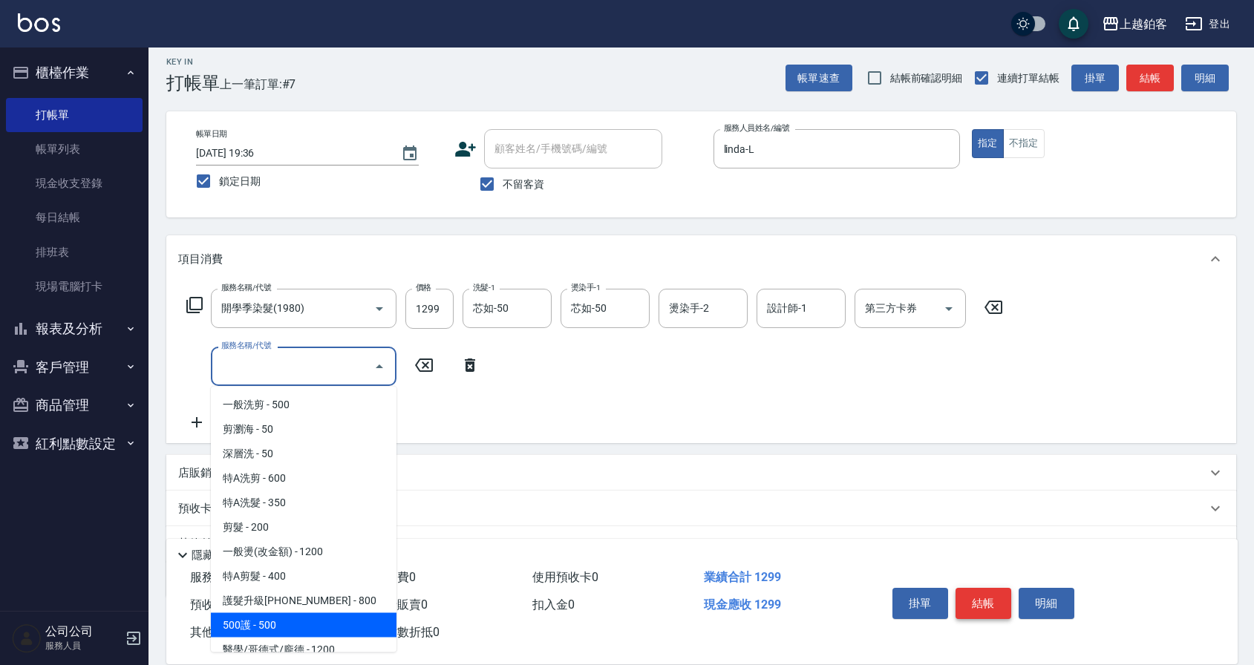
type input "500護(407)"
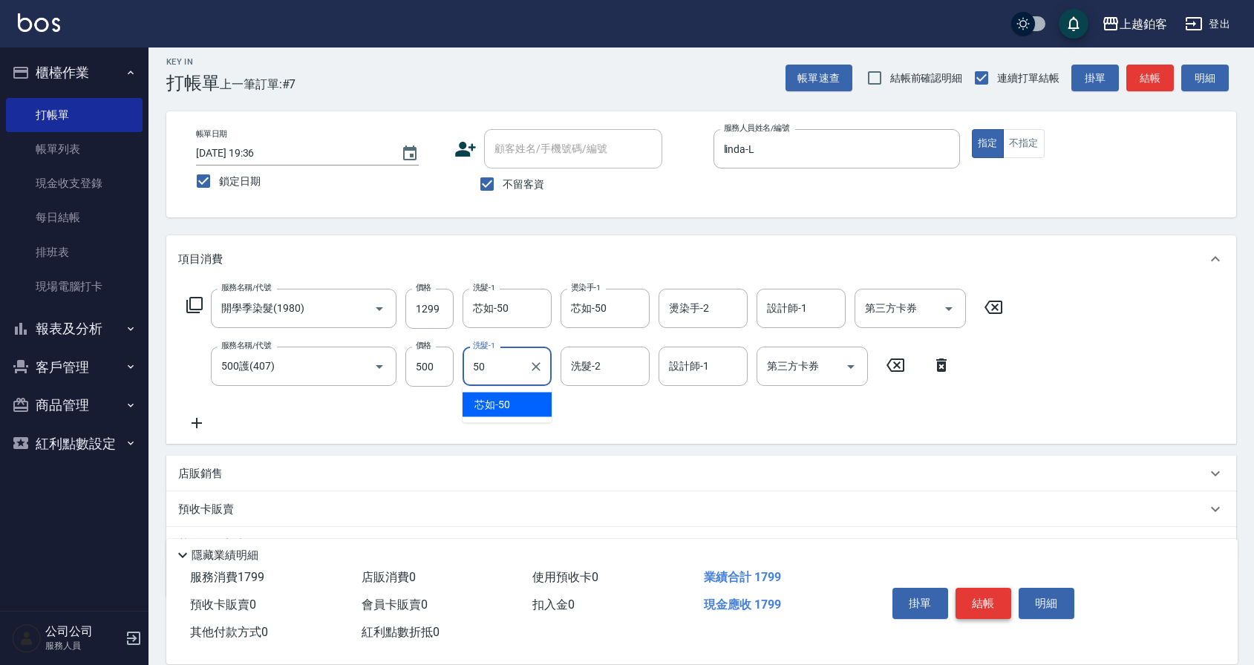
type input "芯如-50"
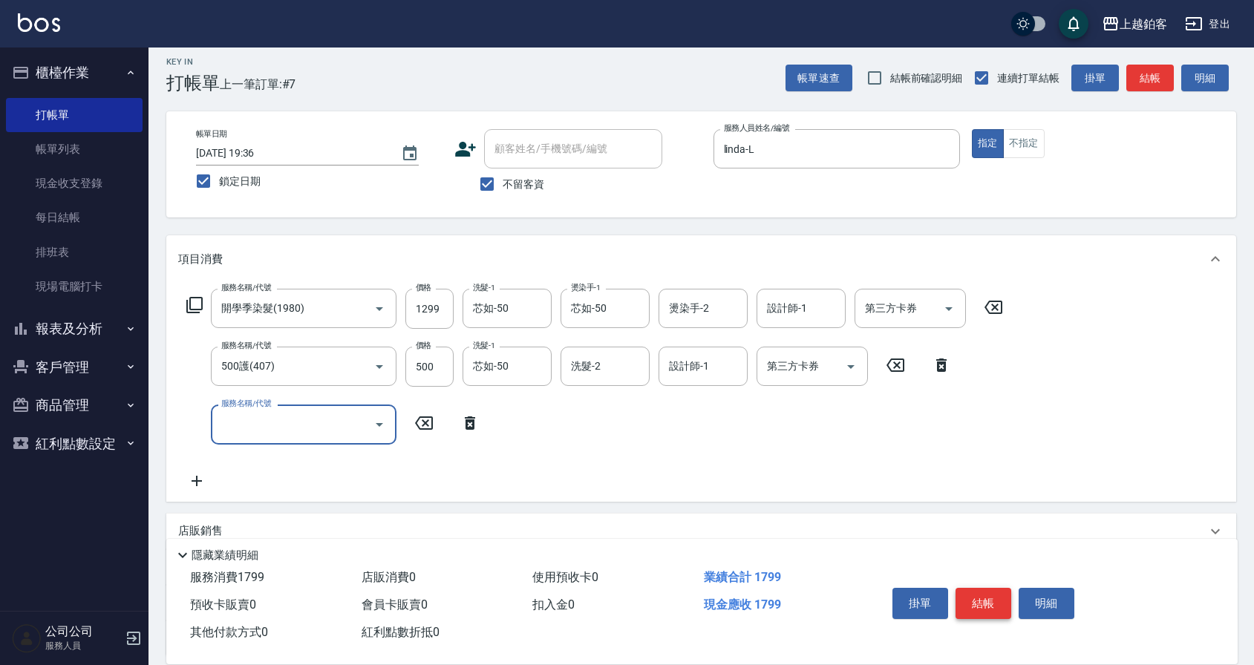
click at [963, 589] on button "結帳" at bounding box center [984, 603] width 56 height 31
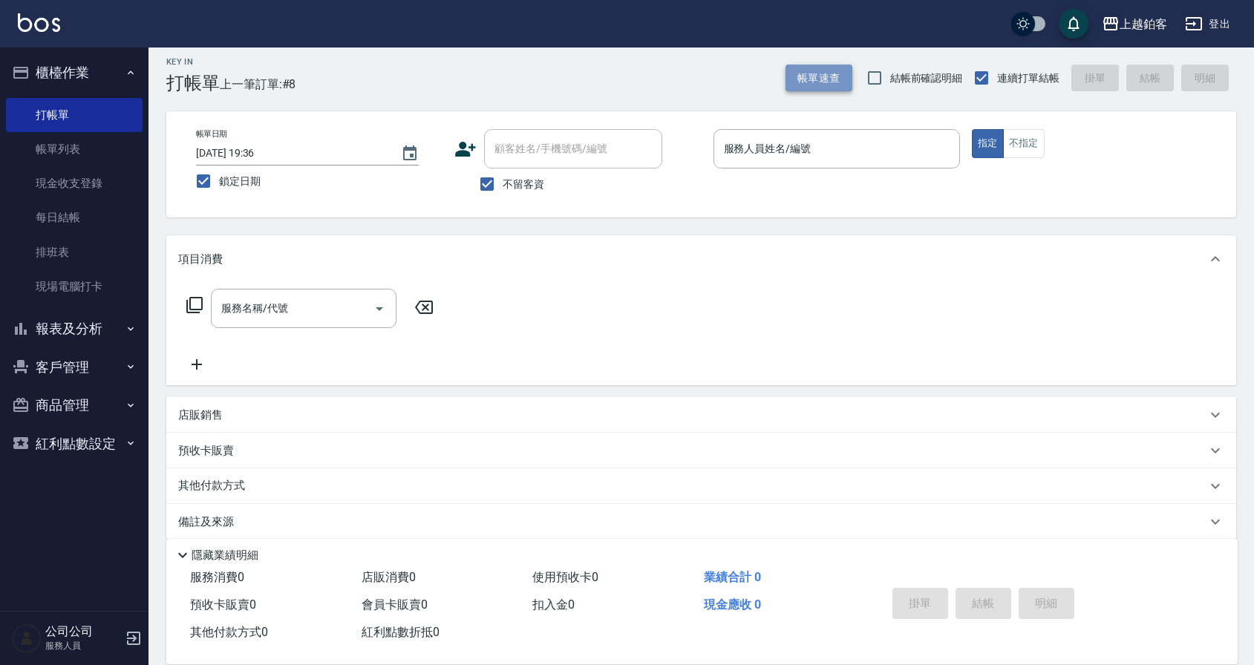
click at [810, 74] on button "帳單速查" at bounding box center [819, 78] width 67 height 27
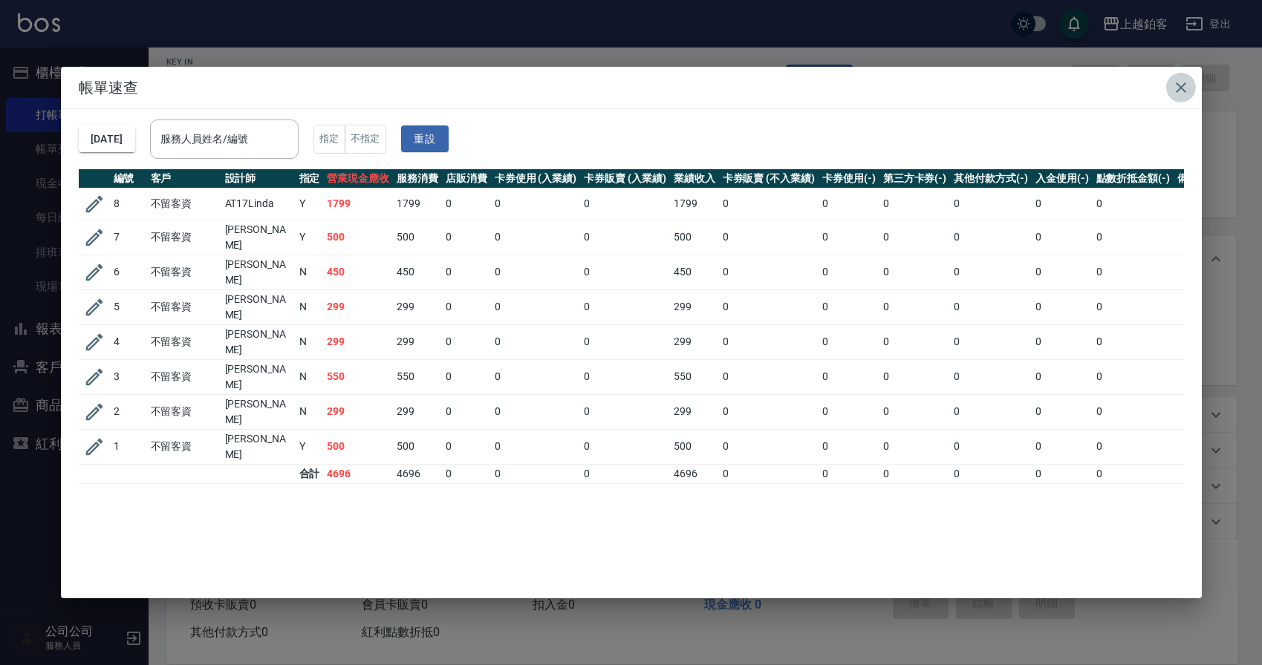
drag, startPoint x: 1188, startPoint y: 93, endPoint x: 1197, endPoint y: 84, distance: 12.6
click at [1188, 93] on icon "button" at bounding box center [1181, 88] width 18 height 18
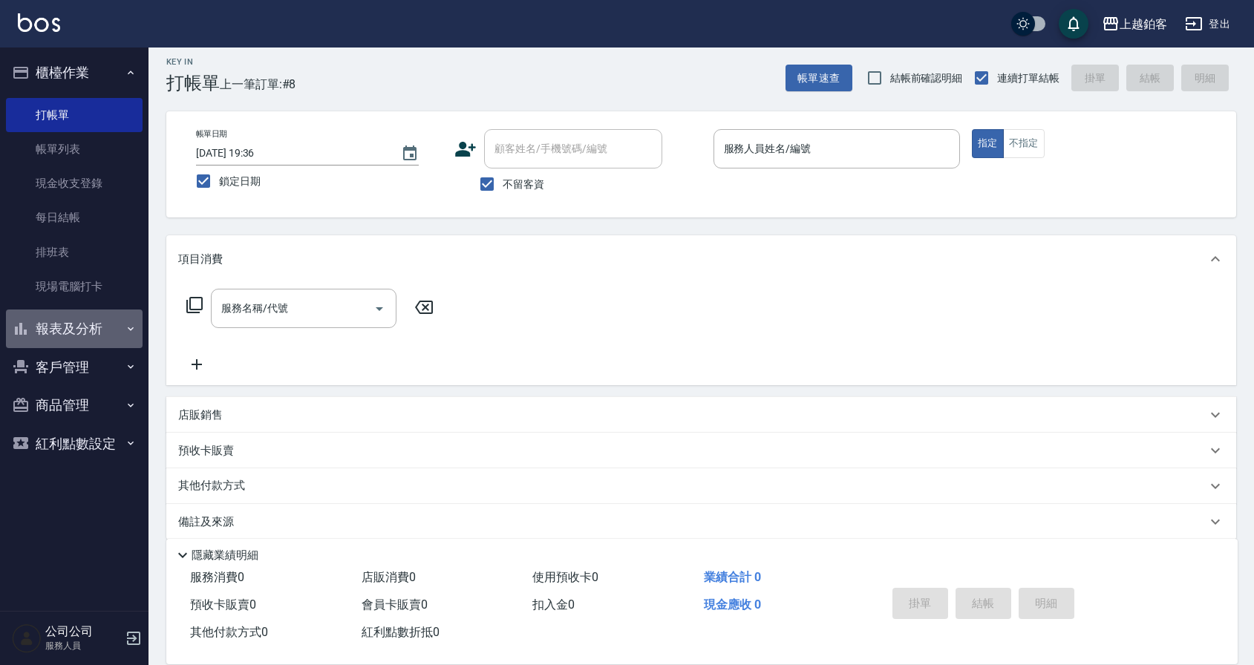
click at [109, 328] on button "報表及分析" at bounding box center [74, 329] width 137 height 39
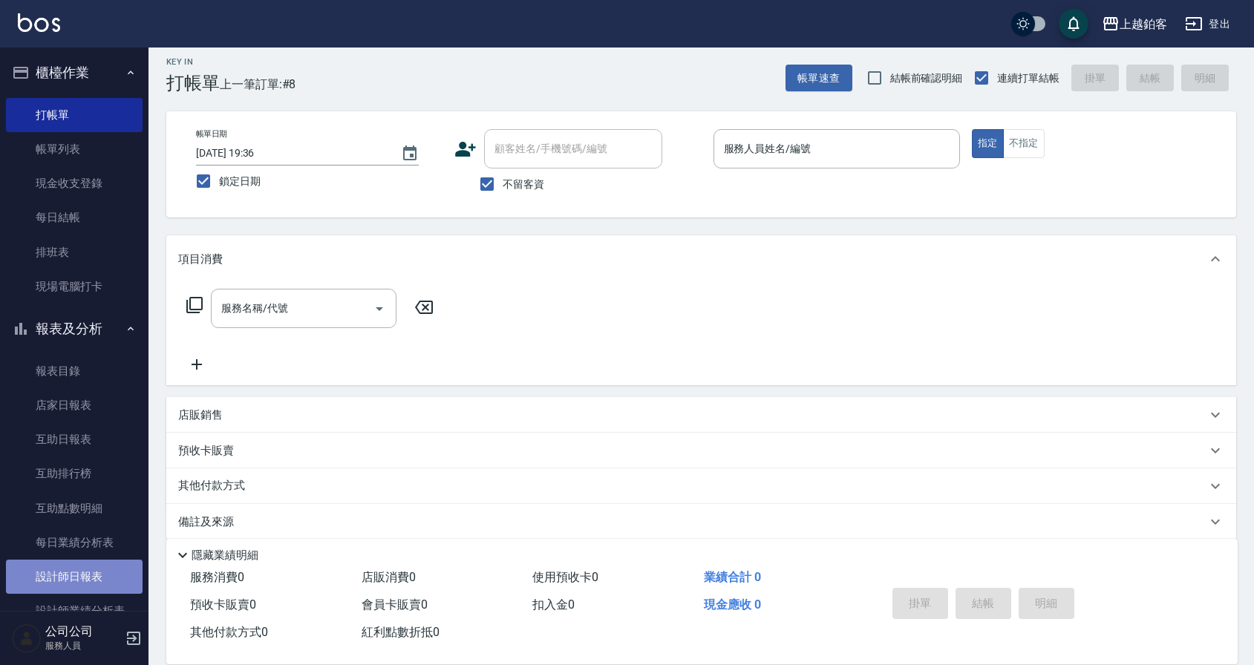
click at [103, 582] on link "設計師日報表" at bounding box center [74, 577] width 137 height 34
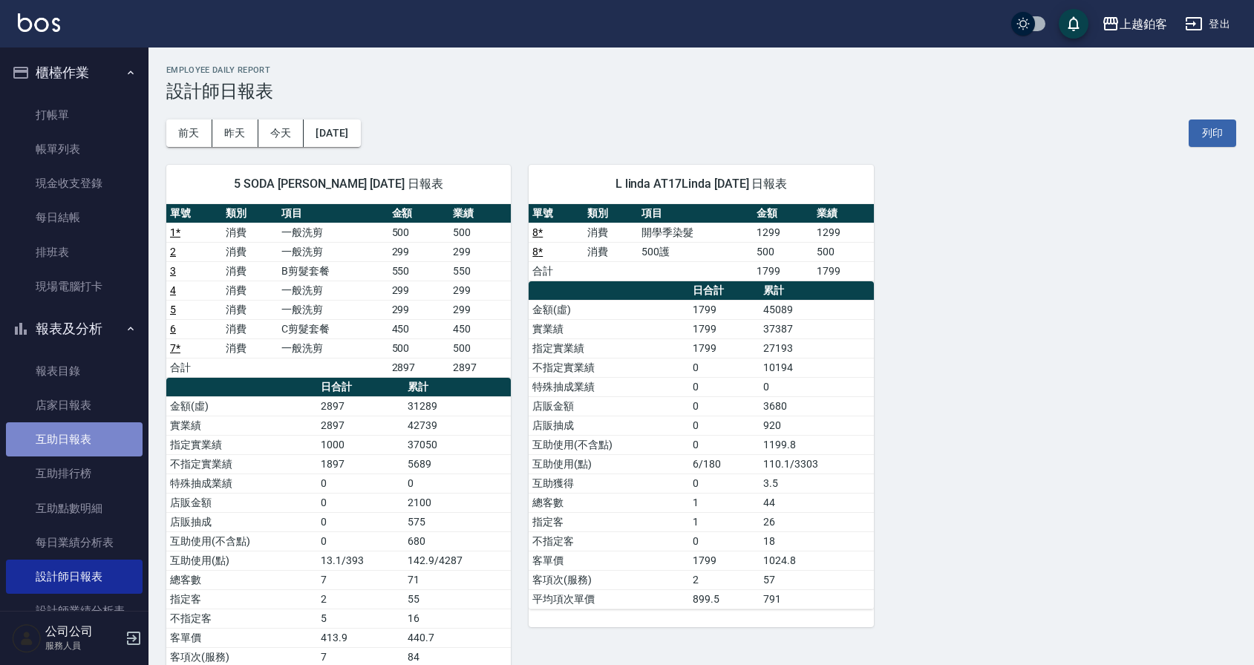
click at [74, 444] on link "互助日報表" at bounding box center [74, 440] width 137 height 34
